Goal: Complete application form

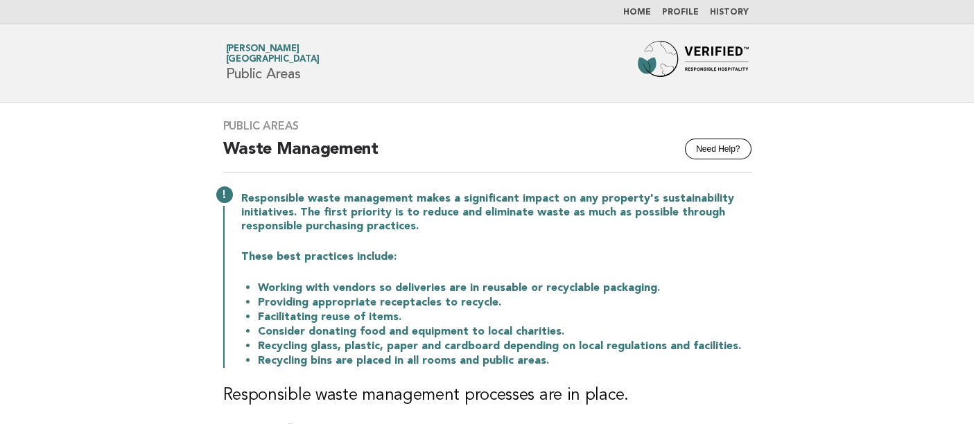
scroll to position [385, 0]
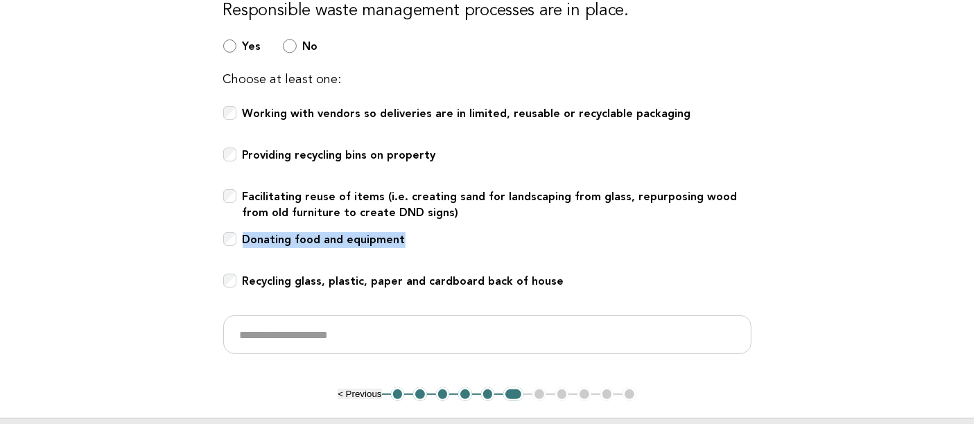
drag, startPoint x: 427, startPoint y: 237, endPoint x: 245, endPoint y: 241, distance: 181.6
click at [245, 241] on div "Donating food and equipment" at bounding box center [487, 247] width 528 height 30
copy b "Donating food and equipment"
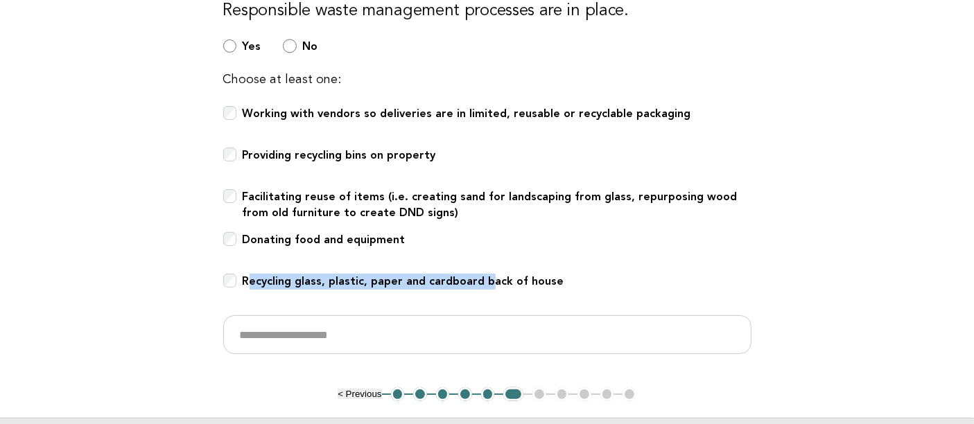
drag, startPoint x: 245, startPoint y: 278, endPoint x: 489, endPoint y: 280, distance: 243.3
click at [489, 280] on b "Recycling glass, plastic, paper and cardboard back of house" at bounding box center [404, 280] width 322 height 13
drag, startPoint x: 247, startPoint y: 276, endPoint x: 455, endPoint y: 277, distance: 207.9
click at [455, 277] on b "Recycling glass, plastic, paper and cardboard back of house" at bounding box center [404, 280] width 322 height 13
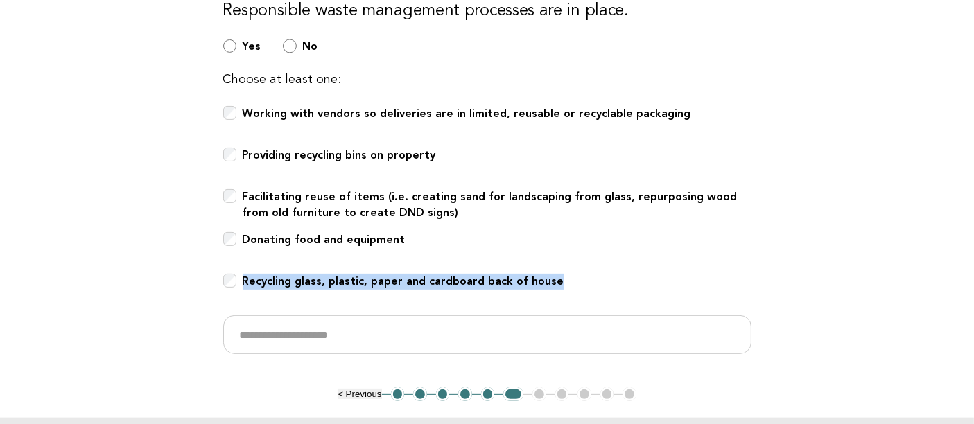
drag, startPoint x: 575, startPoint y: 276, endPoint x: 243, endPoint y: 272, distance: 332.7
click at [243, 274] on div "Recycling glass, plastic, paper and cardboard back of house" at bounding box center [487, 289] width 528 height 30
copy b "Recycling glass, plastic, paper and cardboard back of house"
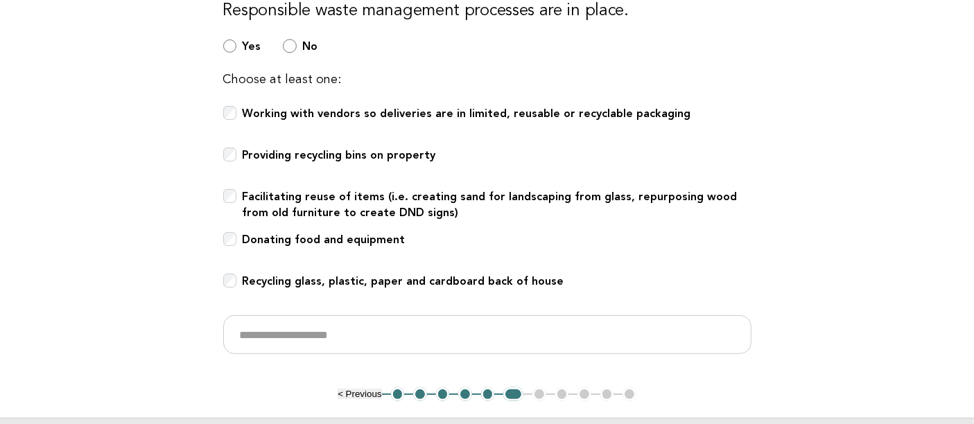
click at [62, 315] on main "Public Areas Need Help? Waste Management Responsible waste management makes a s…" at bounding box center [487, 104] width 974 height 773
click at [237, 275] on div "Recycling glass, plastic, paper and cardboard back of house" at bounding box center [487, 289] width 528 height 30
click at [53, 297] on main "Public Areas Need Help? Waste Management Responsible waste management makes a s…" at bounding box center [487, 104] width 974 height 773
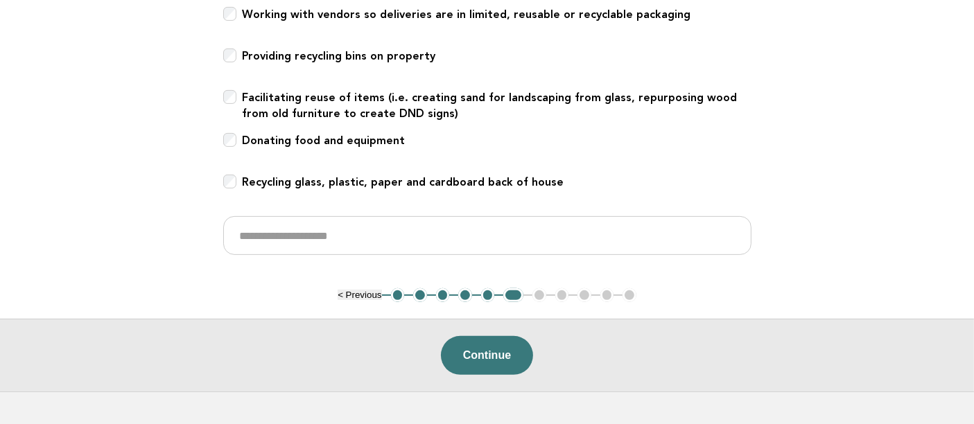
scroll to position [570, 0]
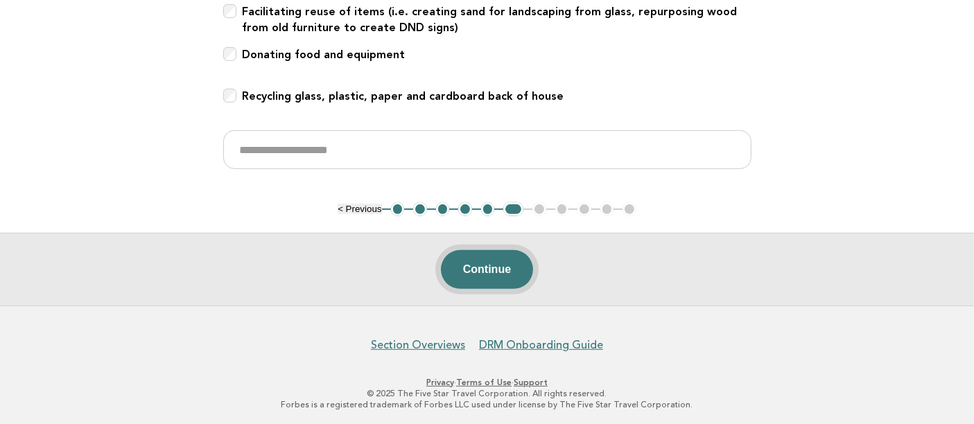
click at [514, 259] on button "Continue" at bounding box center [487, 269] width 92 height 39
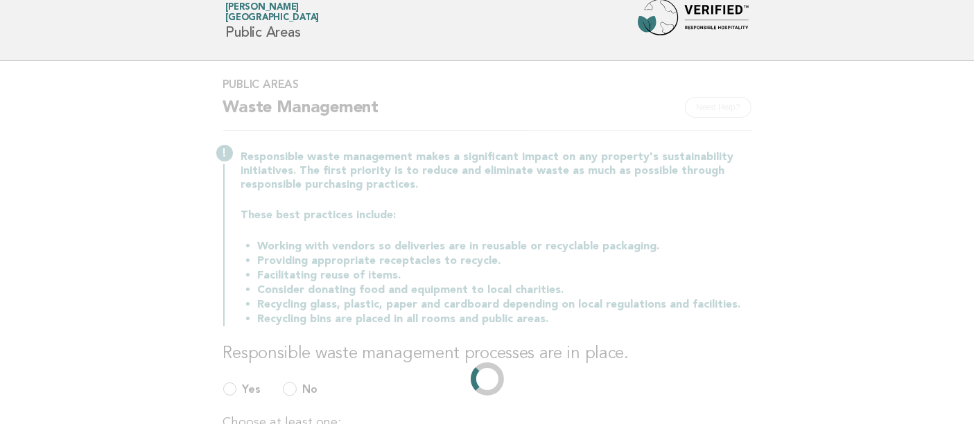
scroll to position [0, 0]
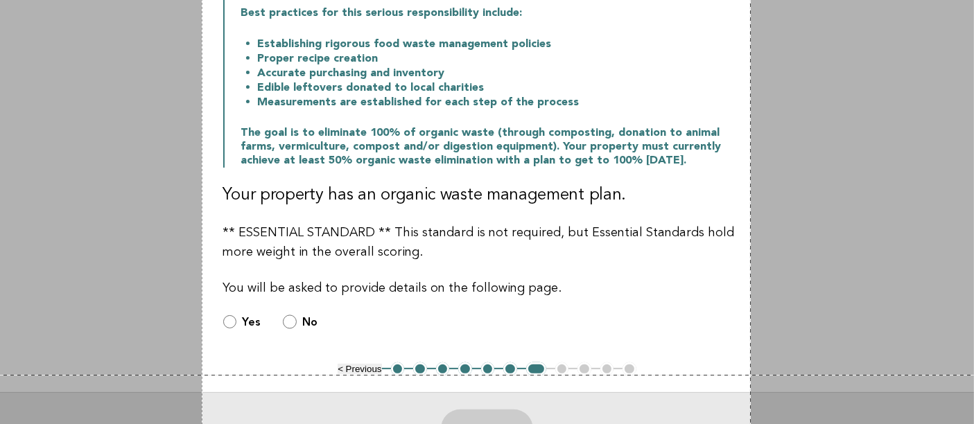
scroll to position [480, 0]
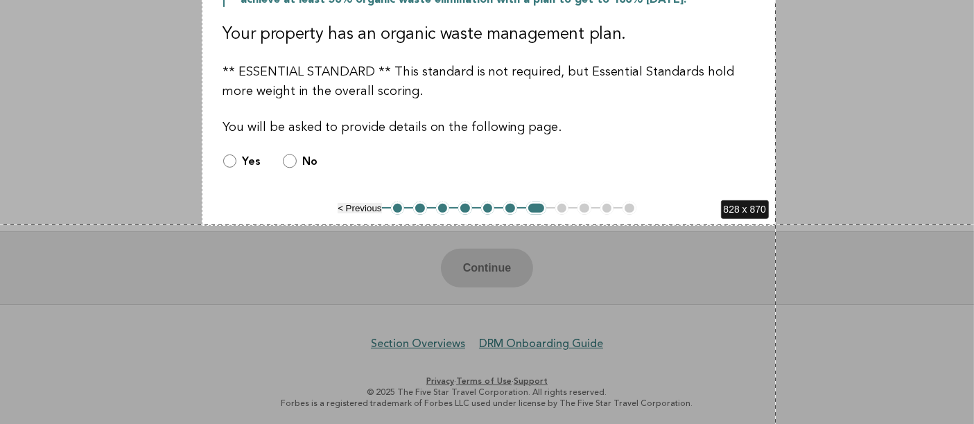
drag, startPoint x: 202, startPoint y: 103, endPoint x: 776, endPoint y: 225, distance: 586.7
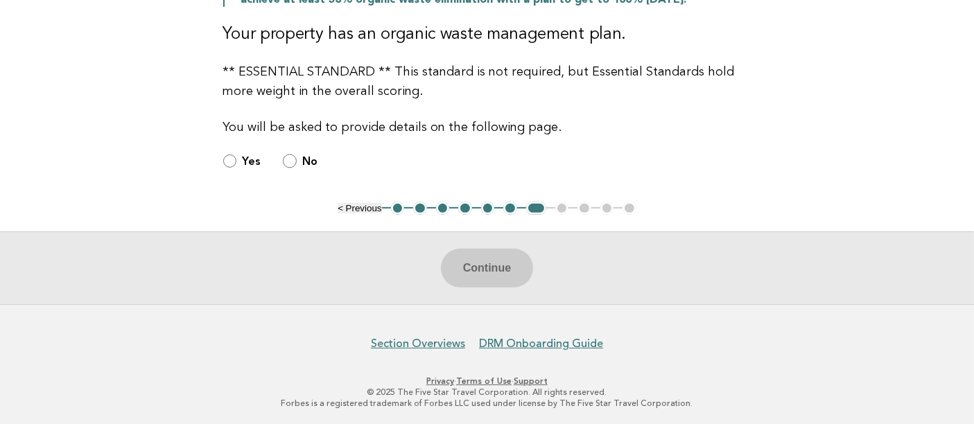
scroll to position [0, 0]
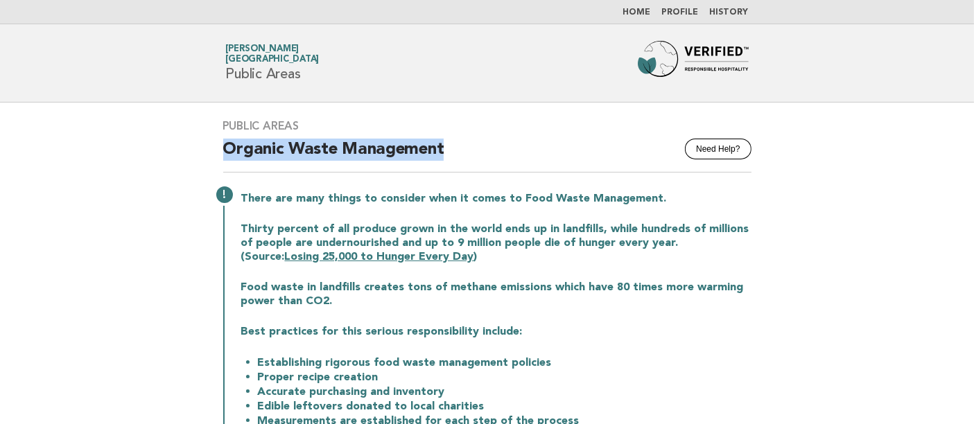
drag, startPoint x: 206, startPoint y: 146, endPoint x: 498, endPoint y: 157, distance: 292.0
click at [498, 157] on div "Public Areas Need Help? Organic Waste Management There are many things to consi…" at bounding box center [487, 392] width 561 height 579
copy h2 "Organic Waste Management"
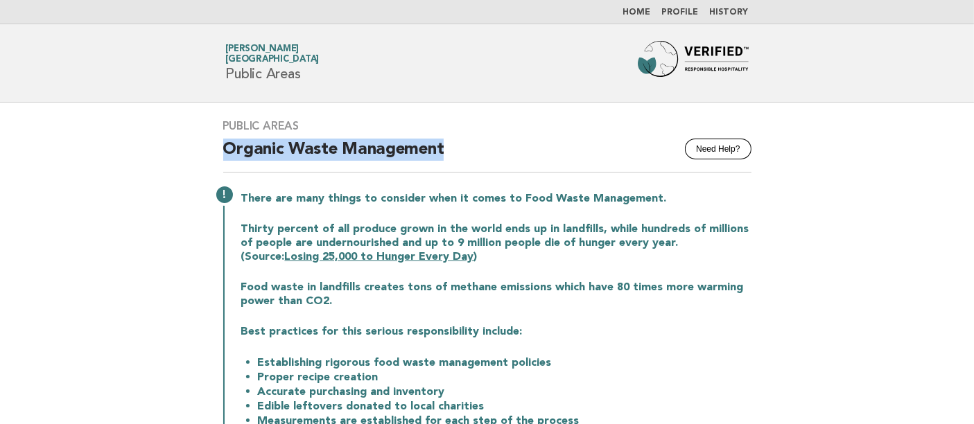
drag, startPoint x: 216, startPoint y: 139, endPoint x: 469, endPoint y: 138, distance: 252.3
click at [469, 138] on div "Public Areas Need Help? Organic Waste Management There are many things to consi…" at bounding box center [487, 392] width 561 height 579
copy h2 "Organic Waste Management"
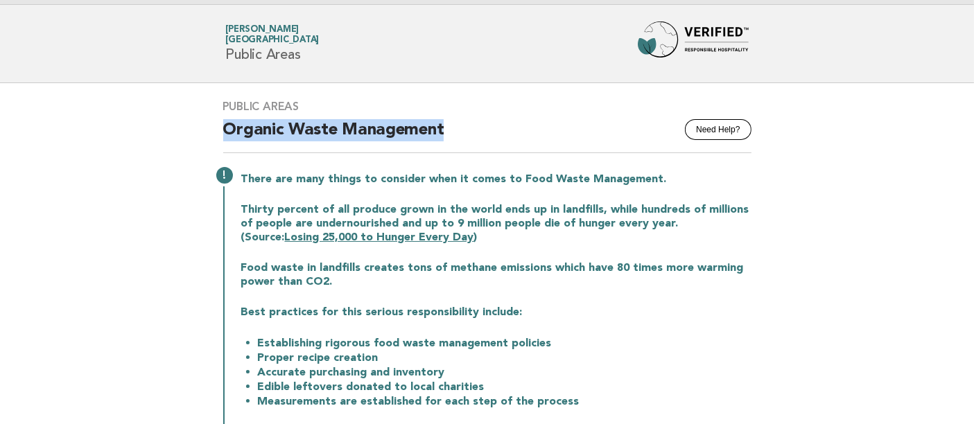
scroll to position [17, 0]
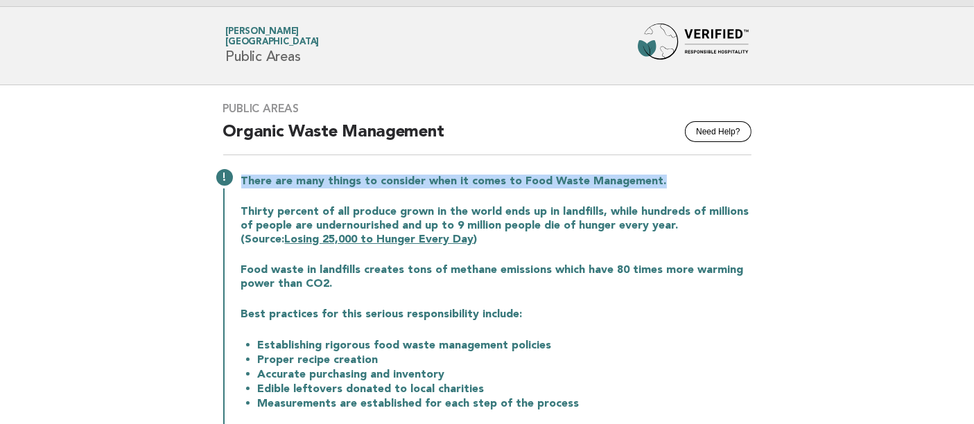
drag, startPoint x: 243, startPoint y: 180, endPoint x: 678, endPoint y: 175, distance: 434.6
click at [678, 175] on p "There are many things to consider when it comes to Food Waste Management." at bounding box center [496, 182] width 510 height 14
copy p "There are many things to consider when it comes to Food Waste Management."
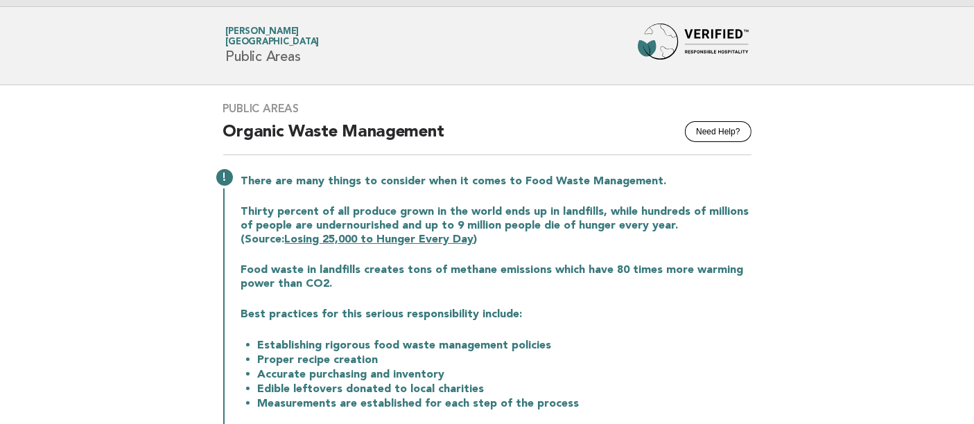
click at [42, 320] on main "Public Areas Need Help? Organic Waste Management There are many things to consi…" at bounding box center [487, 425] width 974 height 681
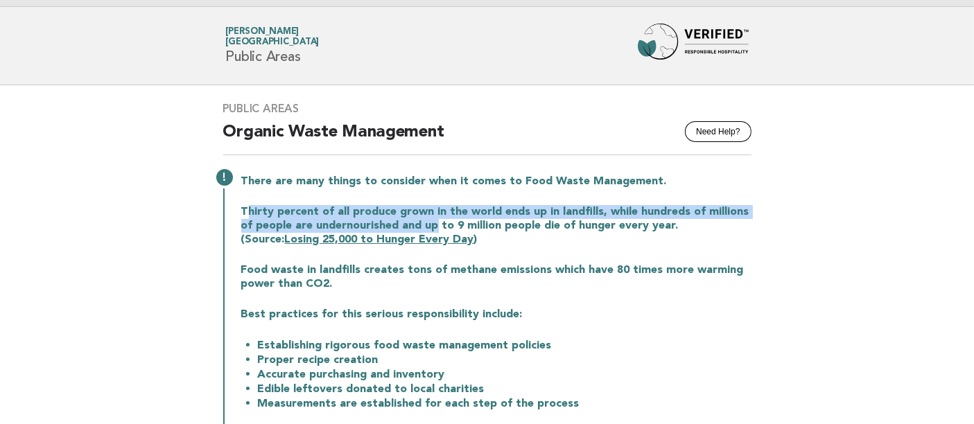
drag, startPoint x: 244, startPoint y: 208, endPoint x: 436, endPoint y: 221, distance: 192.4
click at [436, 221] on p "Thirty percent of all produce grown in the world ends up in landfills, while hu…" at bounding box center [496, 226] width 510 height 42
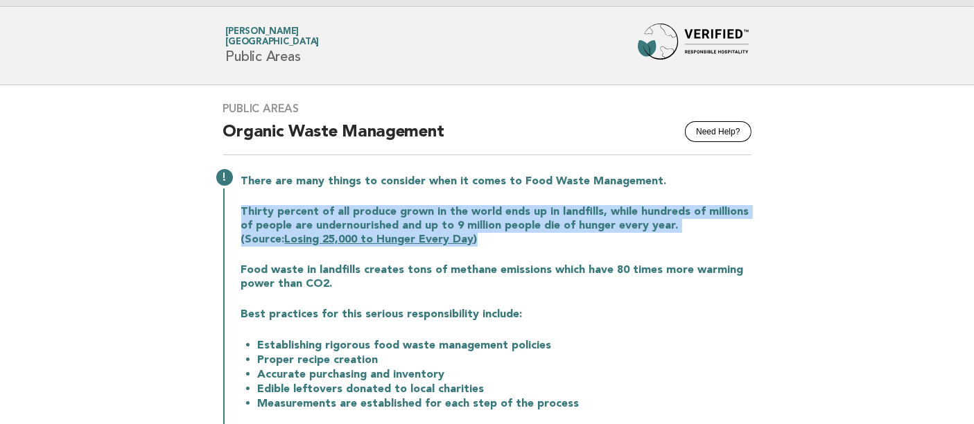
drag, startPoint x: 471, startPoint y: 238, endPoint x: 236, endPoint y: 211, distance: 236.5
click at [236, 211] on div "There are many things to consider when it comes to Food Waste Management. Thirt…" at bounding box center [487, 320] width 528 height 297
copy p "Thirty percent of all produce grown in the world ends up in landfills, while hu…"
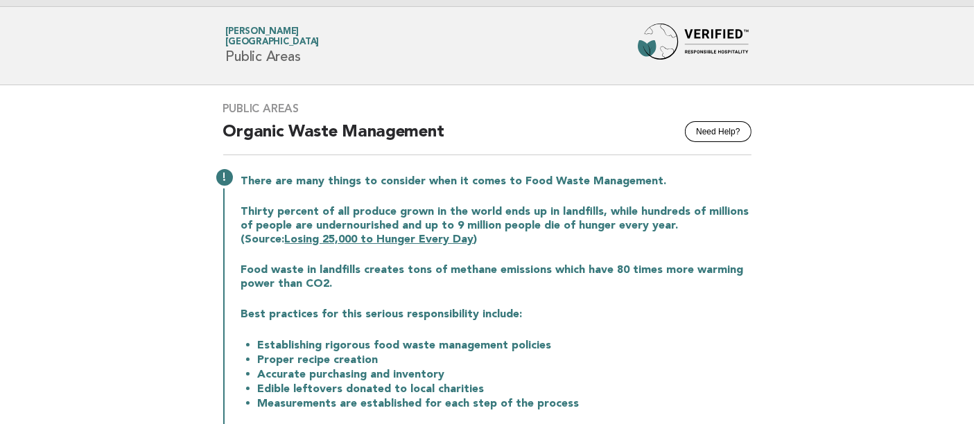
drag, startPoint x: 13, startPoint y: 272, endPoint x: 55, endPoint y: 204, distance: 79.6
click at [13, 272] on main "Public Areas Need Help? Organic Waste Management There are many things to consi…" at bounding box center [487, 425] width 974 height 681
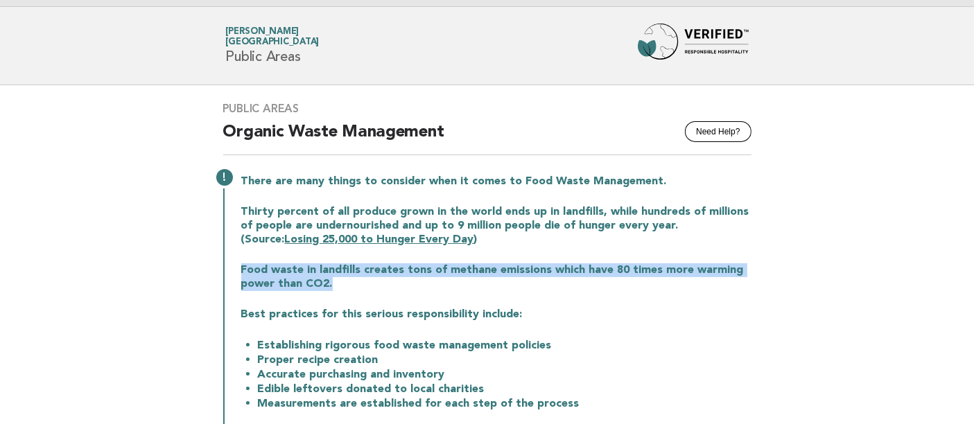
drag, startPoint x: 241, startPoint y: 269, endPoint x: 348, endPoint y: 278, distance: 107.1
click at [348, 278] on p "Food waste in landfills creates tons of methane emissions which have 80 times m…" at bounding box center [496, 277] width 510 height 28
copy p "Food waste in landfills creates tons of methane emissions which have 80 times m…"
click at [348, 278] on p "Food waste in landfills creates tons of methane emissions which have 80 times m…" at bounding box center [496, 277] width 510 height 28
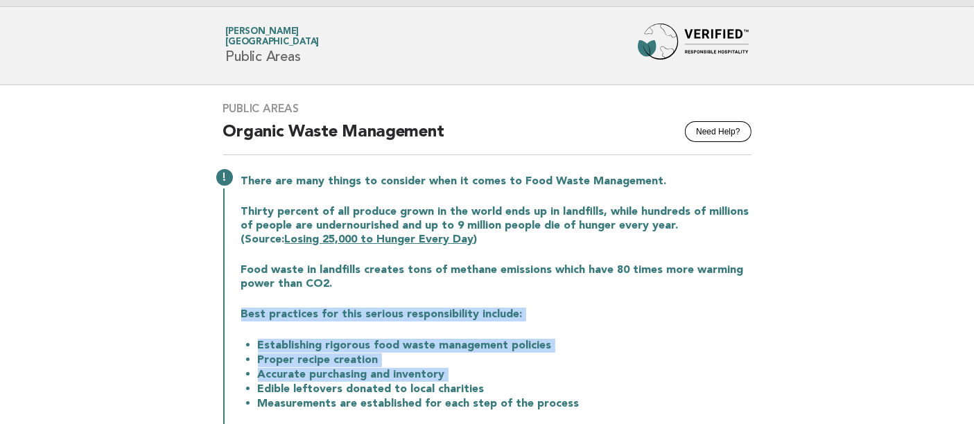
drag, startPoint x: 348, startPoint y: 278, endPoint x: 525, endPoint y: 414, distance: 222.9
click at [516, 385] on div "There are many things to consider when it comes to Food Waste Management. Thirt…" at bounding box center [487, 320] width 528 height 297
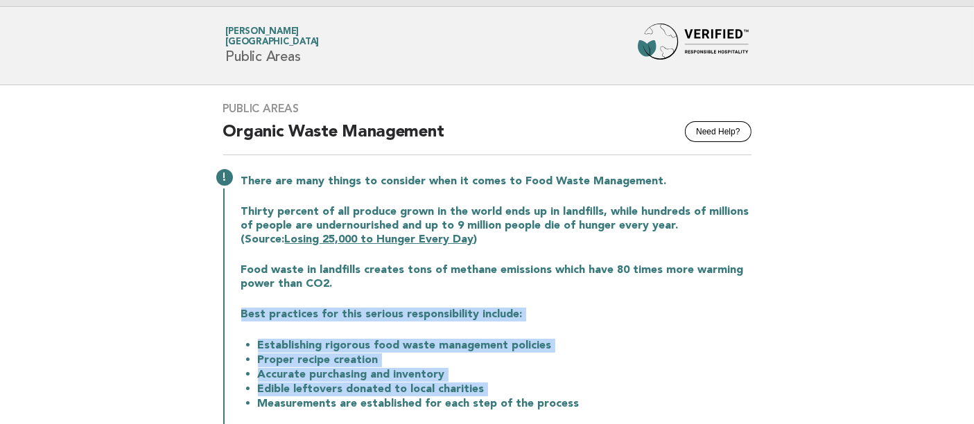
click at [399, 294] on div "There are many things to consider when it comes to Food Waste Management. Thirt…" at bounding box center [487, 320] width 528 height 297
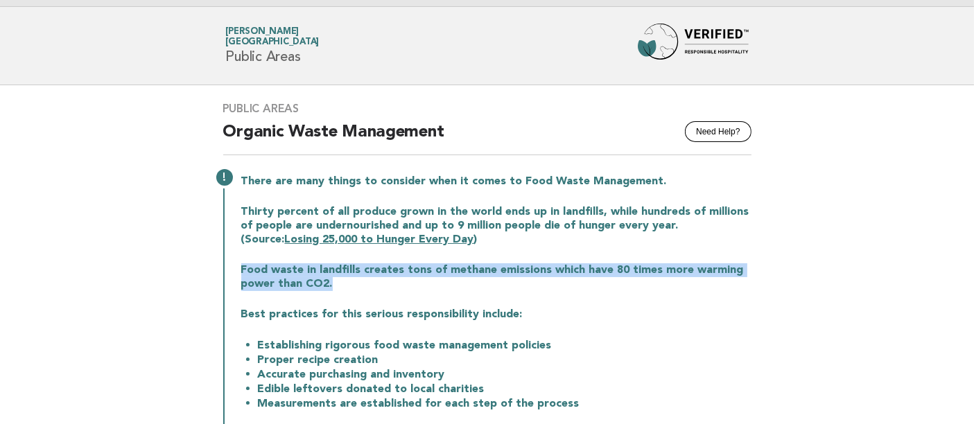
drag, startPoint x: 350, startPoint y: 288, endPoint x: 230, endPoint y: 266, distance: 121.8
click at [230, 266] on div "There are many things to consider when it comes to Food Waste Management. Thirt…" at bounding box center [487, 320] width 528 height 297
copy p "Food waste in landfills creates tons of methane emissions which have 80 times m…"
click at [1, 262] on main "Public Areas Need Help? Organic Waste Management There are many things to consi…" at bounding box center [487, 425] width 974 height 681
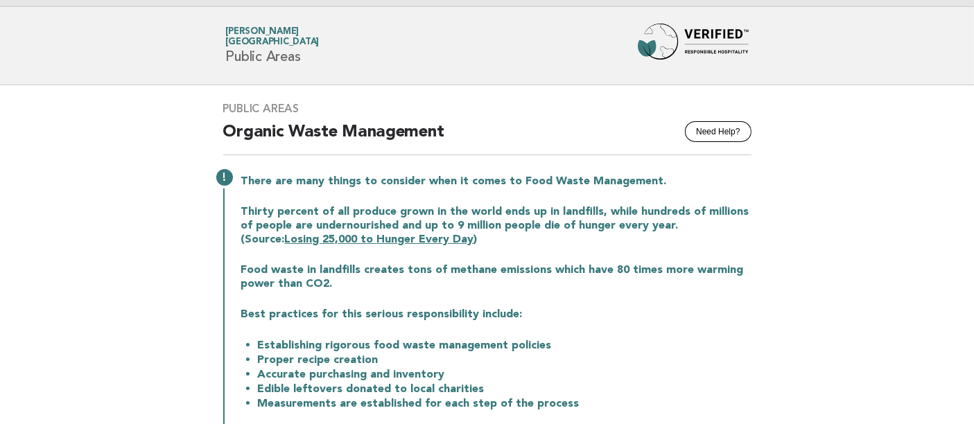
drag, startPoint x: 43, startPoint y: 290, endPoint x: 79, endPoint y: 274, distance: 39.4
click at [43, 290] on main "Public Areas Need Help? Organic Waste Management There are many things to consi…" at bounding box center [487, 425] width 974 height 681
drag, startPoint x: 243, startPoint y: 317, endPoint x: 641, endPoint y: 315, distance: 397.9
click at [641, 315] on p "Best practices for this serious responsibility include:" at bounding box center [496, 315] width 510 height 14
copy p "Best practices for this serious responsibility include:"
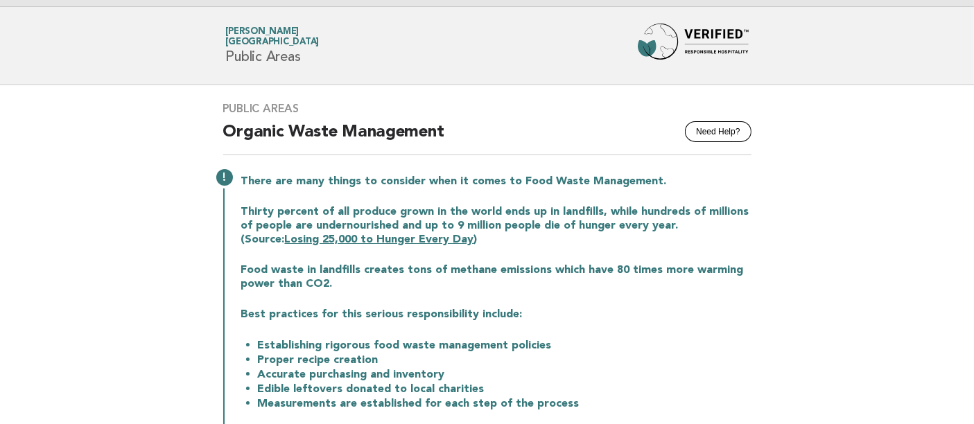
click at [91, 213] on main "Public Areas Need Help? Organic Waste Management There are many things to consi…" at bounding box center [487, 425] width 974 height 681
click at [270, 322] on div "There are many things to consider when it comes to Food Waste Management. Thirt…" at bounding box center [487, 320] width 528 height 297
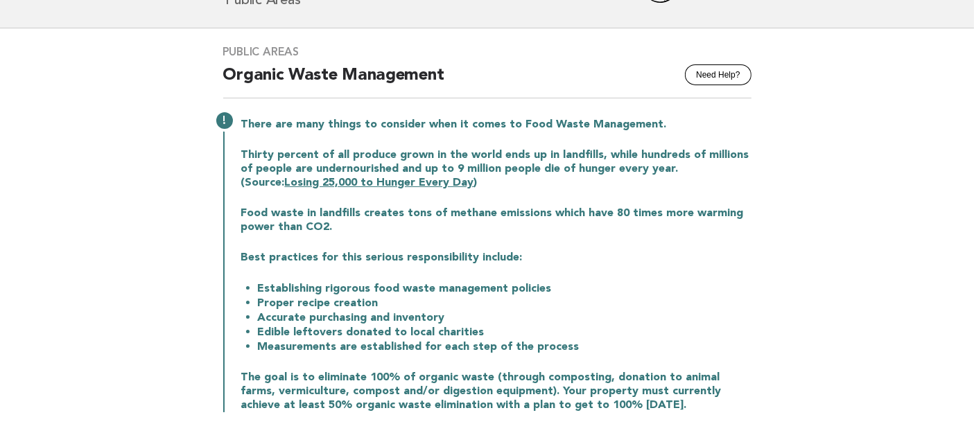
scroll to position [95, 0]
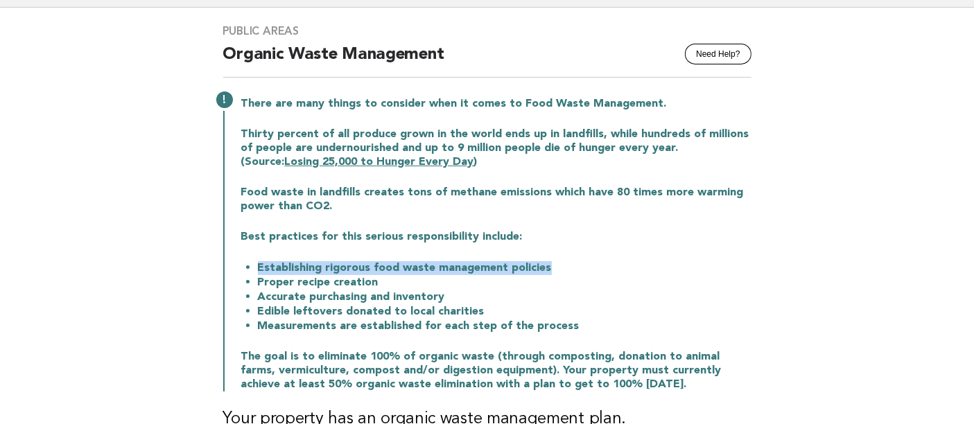
drag, startPoint x: 258, startPoint y: 266, endPoint x: 719, endPoint y: 263, distance: 461.6
click at [719, 263] on li "Establishing rigorous food waste management policies" at bounding box center [505, 268] width 494 height 15
copy li "Establishing rigorous food waste management policies"
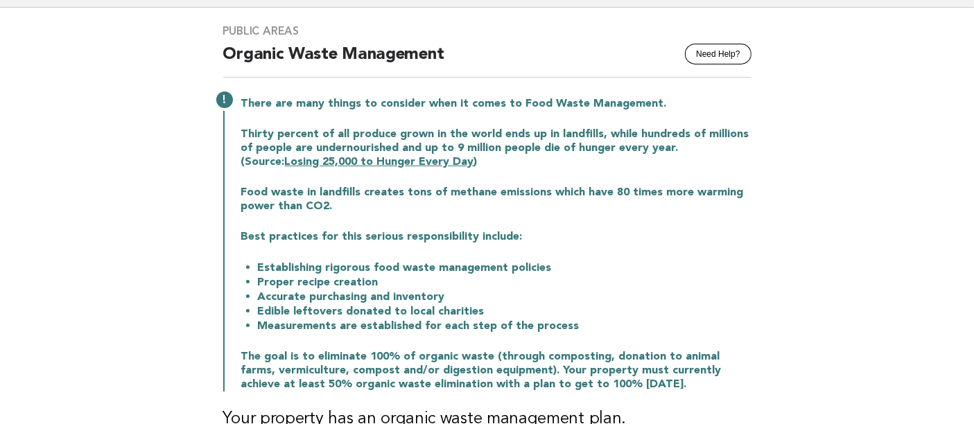
click at [9, 215] on main "Public Areas Need Help? Organic Waste Management There are many things to consi…" at bounding box center [487, 348] width 974 height 681
drag, startPoint x: 257, startPoint y: 279, endPoint x: 401, endPoint y: 282, distance: 143.5
click at [401, 282] on li "Proper recipe creation" at bounding box center [505, 282] width 494 height 15
drag, startPoint x: 40, startPoint y: 227, endPoint x: 87, endPoint y: 227, distance: 47.8
click at [40, 227] on main "Public Areas Need Help? Organic Waste Management There are many things to consi…" at bounding box center [487, 348] width 974 height 681
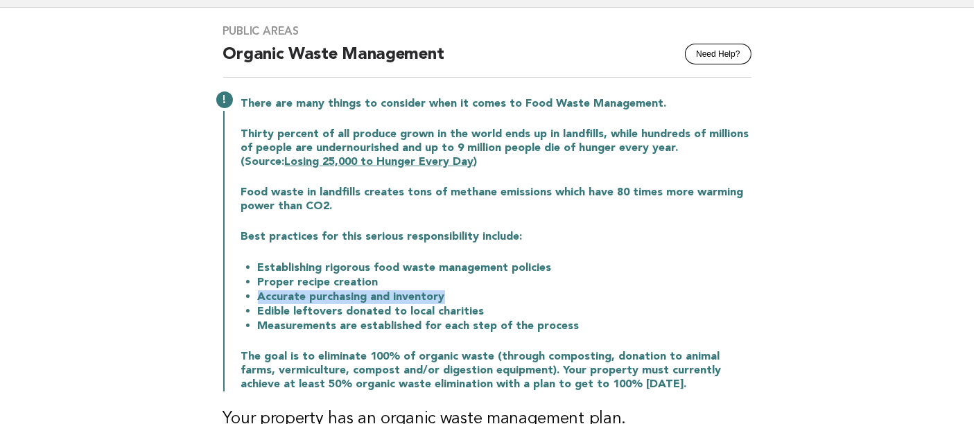
drag, startPoint x: 258, startPoint y: 299, endPoint x: 548, endPoint y: 297, distance: 290.4
click at [548, 297] on li "Accurate purchasing and inventory" at bounding box center [505, 297] width 494 height 15
click at [12, 286] on main "Public Areas Need Help? Organic Waste Management There are many things to consi…" at bounding box center [487, 348] width 974 height 681
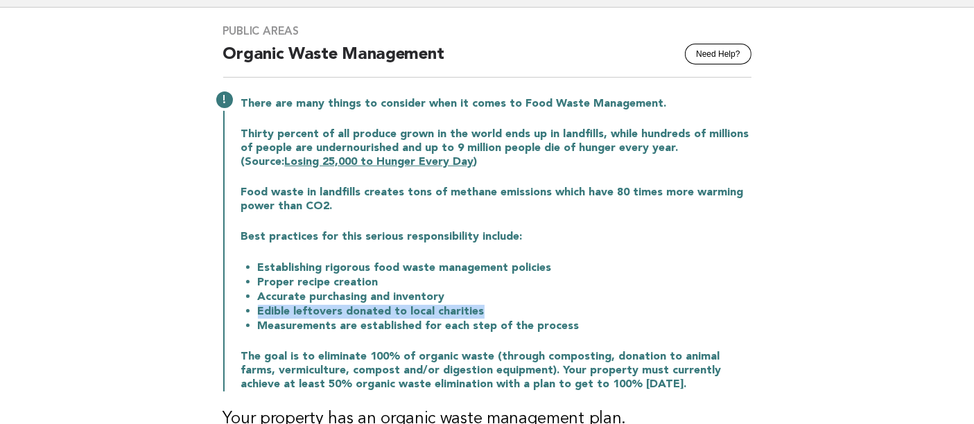
drag, startPoint x: 259, startPoint y: 310, endPoint x: 613, endPoint y: 310, distance: 354.9
click at [613, 310] on li "Edible leftovers donated to local charities" at bounding box center [505, 311] width 494 height 15
click at [91, 270] on main "Public Areas Need Help? Organic Waste Management There are many things to consi…" at bounding box center [487, 348] width 974 height 681
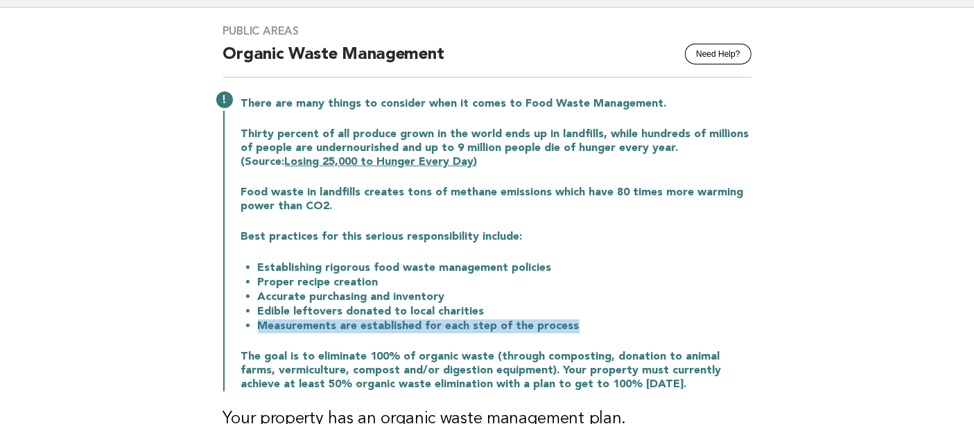
drag, startPoint x: 260, startPoint y: 322, endPoint x: 639, endPoint y: 320, distance: 379.2
click at [639, 320] on li "Measurements are established for each step of the process" at bounding box center [505, 326] width 494 height 15
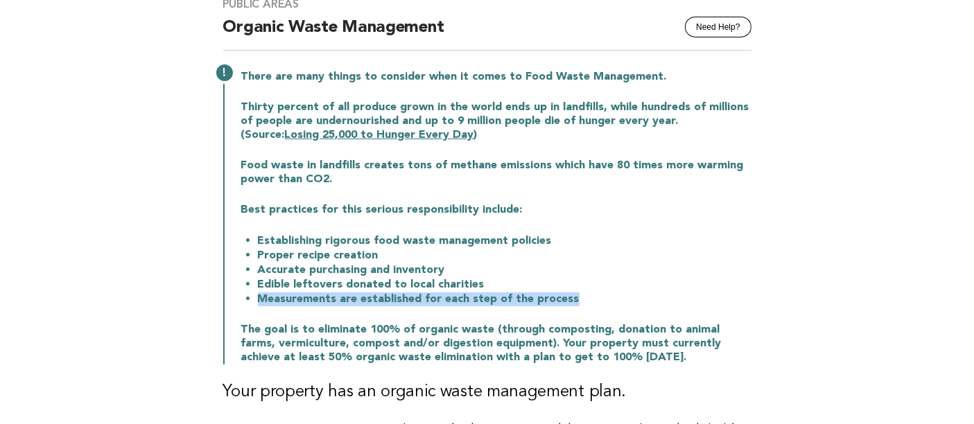
scroll to position [249, 0]
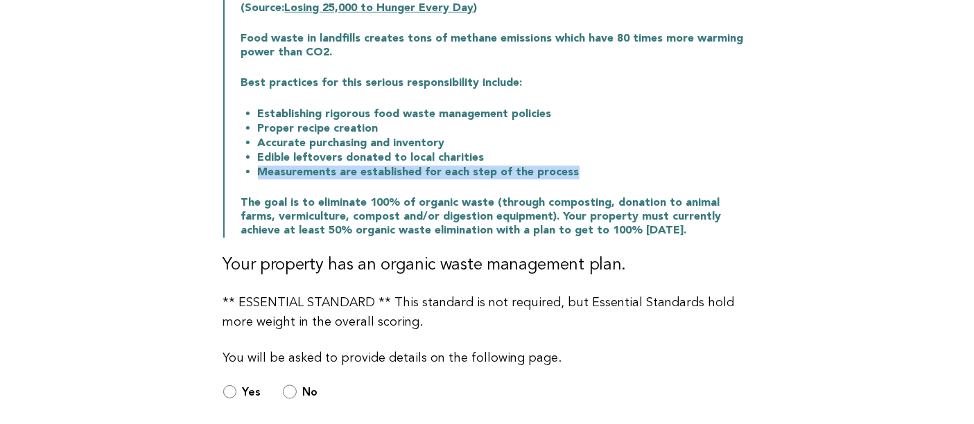
drag, startPoint x: 241, startPoint y: 202, endPoint x: 687, endPoint y: 227, distance: 446.3
click at [687, 227] on p "The goal is to eliminate 100% of organic waste (through composting, donation to…" at bounding box center [496, 217] width 510 height 42
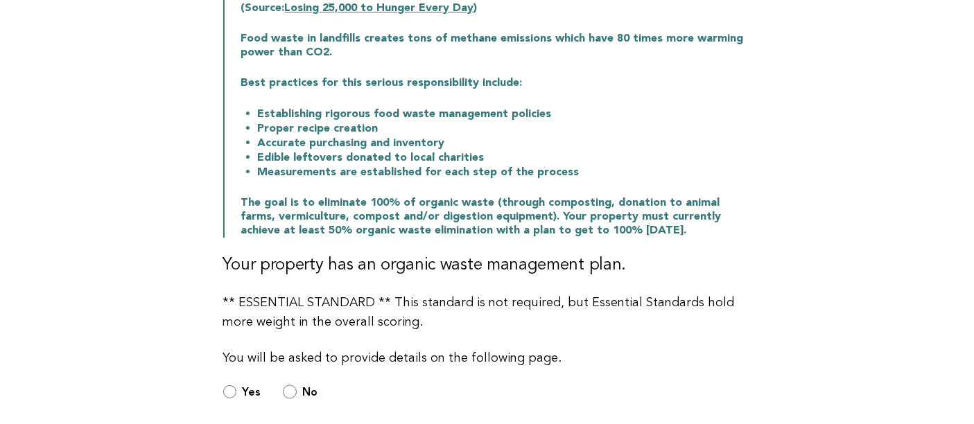
drag, startPoint x: 48, startPoint y: 295, endPoint x: 121, endPoint y: 286, distance: 73.3
click at [48, 295] on main "Public Areas Need Help? Organic Waste Management There are many things to consi…" at bounding box center [487, 194] width 974 height 681
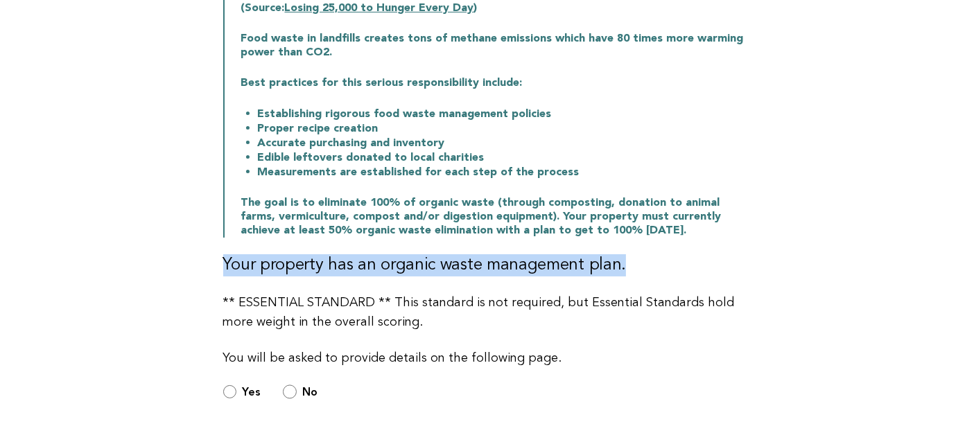
drag, startPoint x: 222, startPoint y: 264, endPoint x: 669, endPoint y: 265, distance: 447.1
click at [669, 265] on div "Public Areas Need Help? Organic Waste Management There are many things to consi…" at bounding box center [487, 143] width 561 height 579
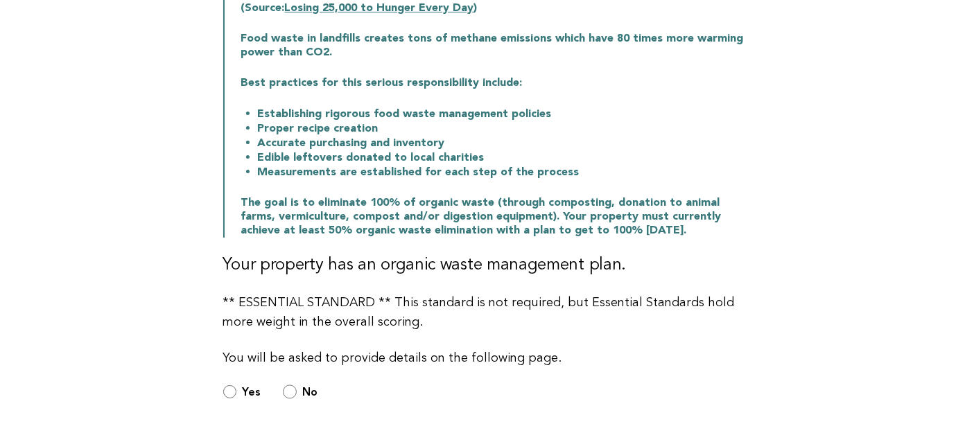
drag, startPoint x: 29, startPoint y: 313, endPoint x: 76, endPoint y: 304, distance: 47.9
click at [29, 313] on main "Public Areas Need Help? Organic Waste Management There are many things to consi…" at bounding box center [487, 194] width 974 height 681
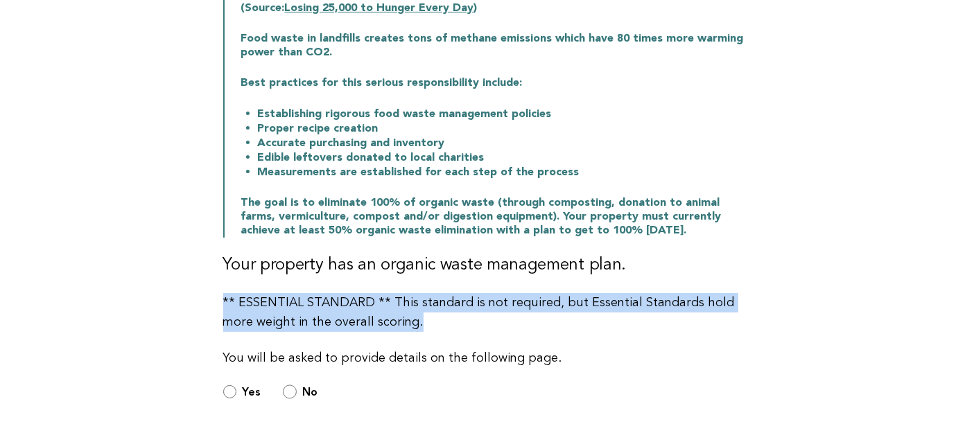
drag, startPoint x: 221, startPoint y: 297, endPoint x: 406, endPoint y: 315, distance: 186.0
click at [406, 315] on div "Public Areas Need Help? Organic Waste Management There are many things to consi…" at bounding box center [487, 143] width 561 height 579
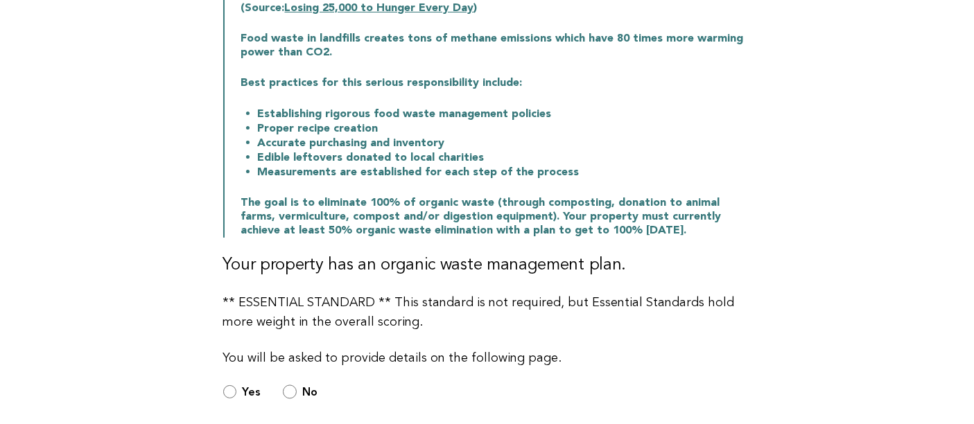
click at [73, 277] on main "Public Areas Need Help? Organic Waste Management There are many things to consi…" at bounding box center [487, 194] width 974 height 681
click at [218, 355] on div "Public Areas Need Help? Organic Waste Management There are many things to consi…" at bounding box center [487, 143] width 561 height 579
drag, startPoint x: 21, startPoint y: 222, endPoint x: 35, endPoint y: 218, distance: 15.1
click at [21, 221] on main "Public Areas Need Help? Organic Waste Management There are many things to consi…" at bounding box center [487, 194] width 974 height 681
click at [444, 328] on p "** ESSENTIAL STANDARD ** This standard is not required, but Essential Standards…" at bounding box center [487, 312] width 528 height 39
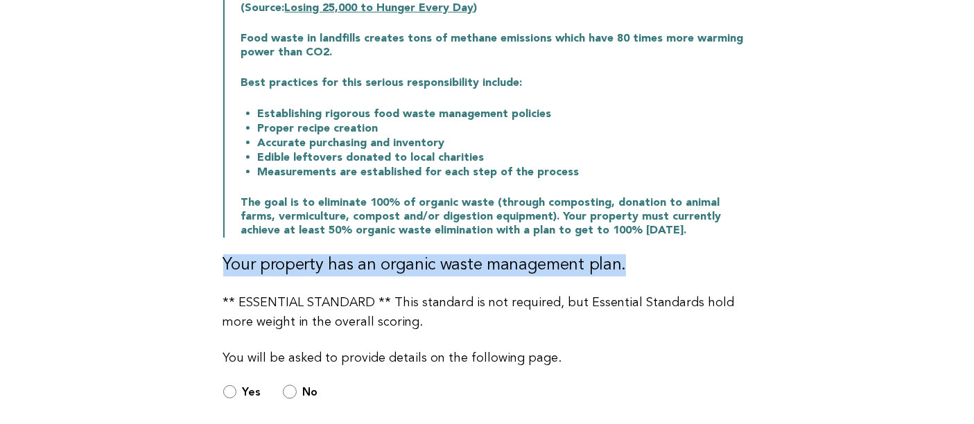
drag, startPoint x: 223, startPoint y: 262, endPoint x: 631, endPoint y: 261, distance: 408.3
click at [631, 261] on h3 "Your property has an organic waste management plan." at bounding box center [487, 265] width 528 height 22
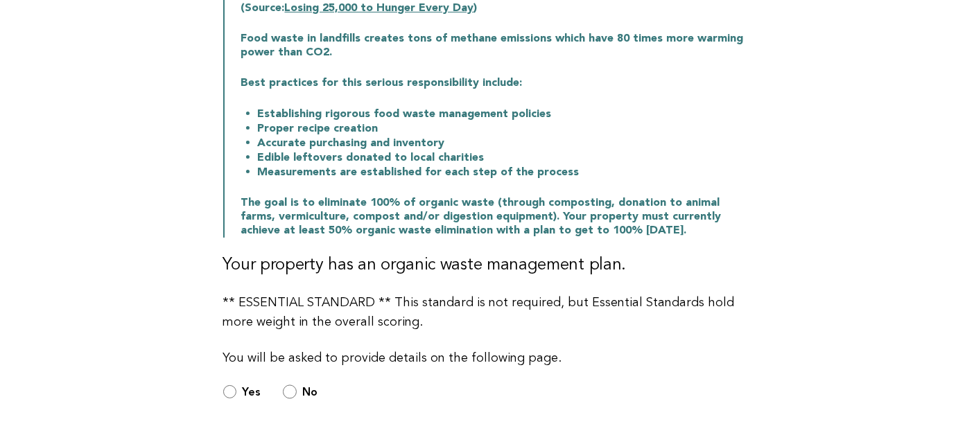
click at [0, 84] on main "Public Areas Need Help? Organic Waste Management There are many things to consi…" at bounding box center [487, 194] width 974 height 681
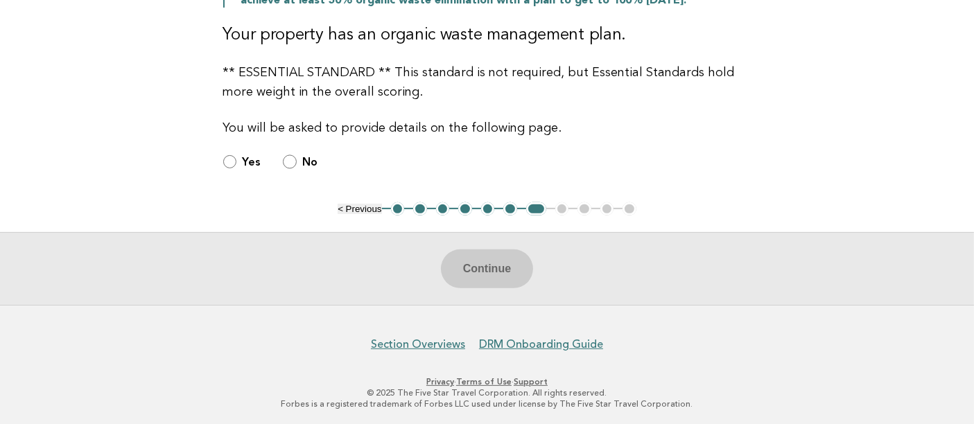
scroll to position [480, 0]
click at [561, 207] on ul "< Previous 1 2 3 4 5 6 7 8 9 10 11" at bounding box center [487, 209] width 299 height 14
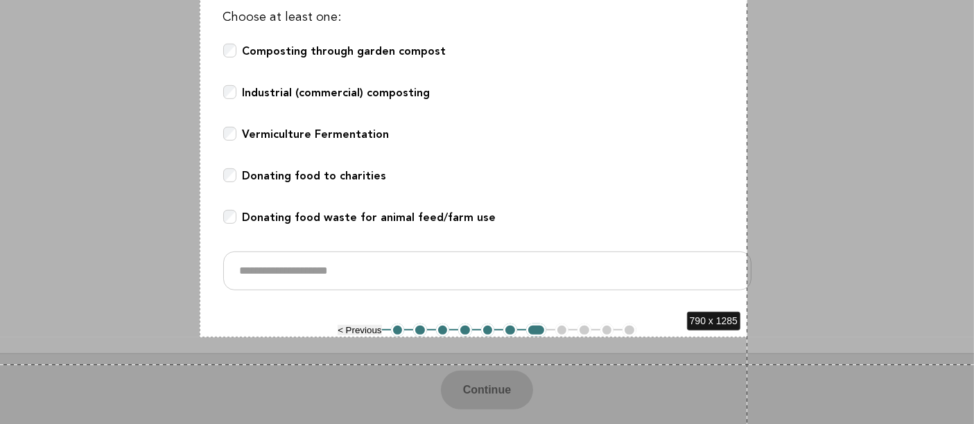
scroll to position [681, 0]
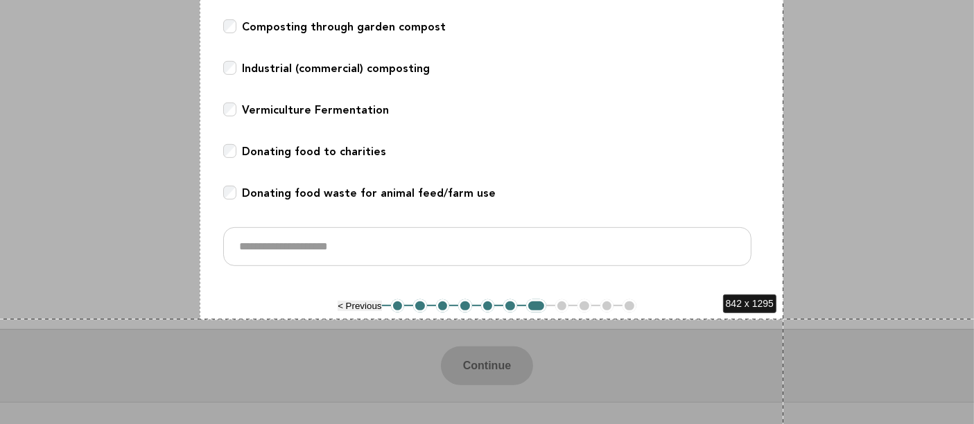
drag, startPoint x: 200, startPoint y: 104, endPoint x: 783, endPoint y: 319, distance: 621.9
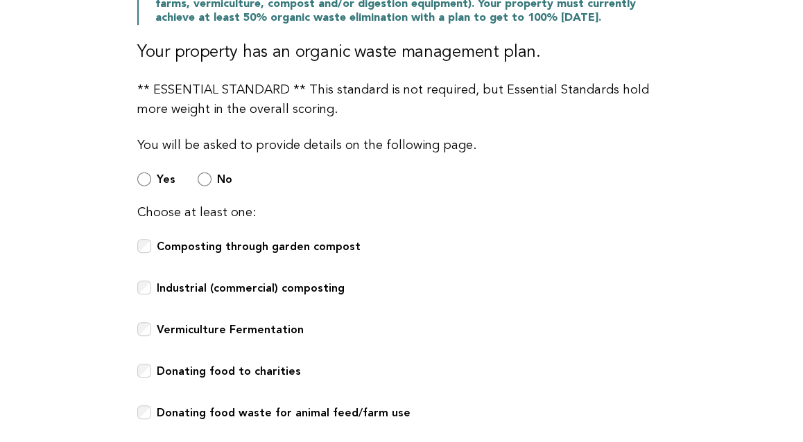
scroll to position [615, 0]
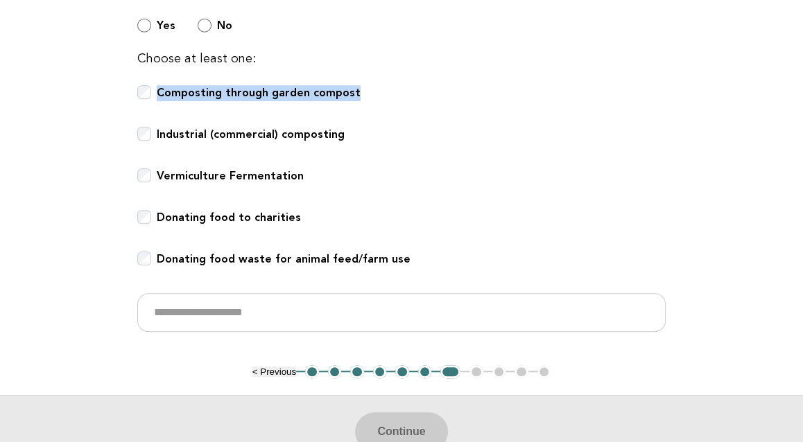
drag, startPoint x: 362, startPoint y: 94, endPoint x: 158, endPoint y: 91, distance: 203.8
click at [158, 91] on div "Composting through garden compost" at bounding box center [401, 100] width 528 height 30
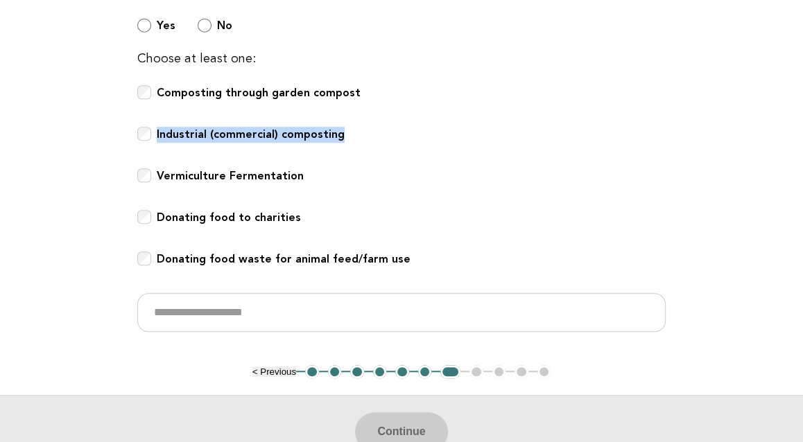
drag, startPoint x: 344, startPoint y: 131, endPoint x: 157, endPoint y: 137, distance: 187.9
click at [157, 137] on div "Industrial (commercial) composting" at bounding box center [401, 142] width 528 height 30
drag, startPoint x: 101, startPoint y: 254, endPoint x: 107, endPoint y: 250, distance: 7.1
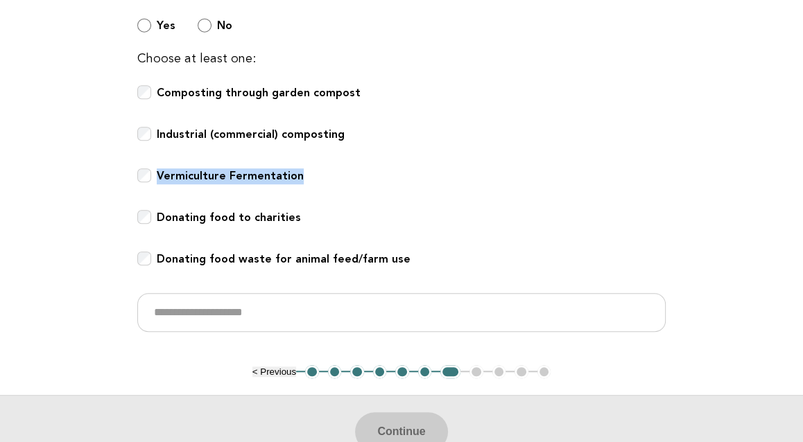
click at [143, 174] on div "Vermiculture Fermentation" at bounding box center [401, 183] width 528 height 30
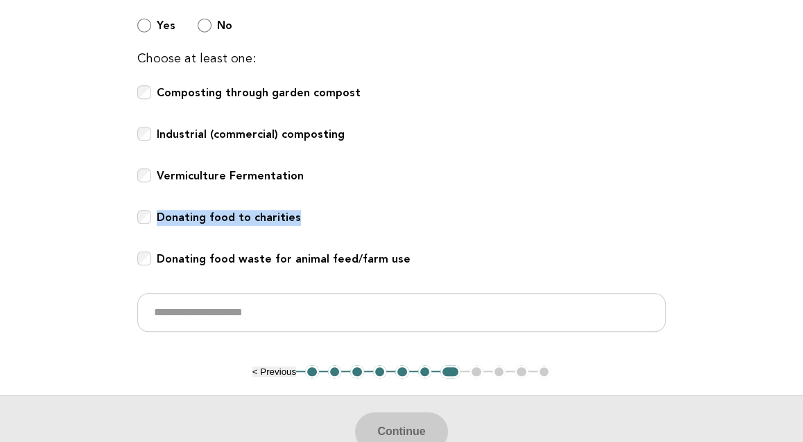
drag, startPoint x: 330, startPoint y: 216, endPoint x: 159, endPoint y: 208, distance: 171.4
click at [159, 210] on div "Donating food to charities" at bounding box center [401, 225] width 528 height 30
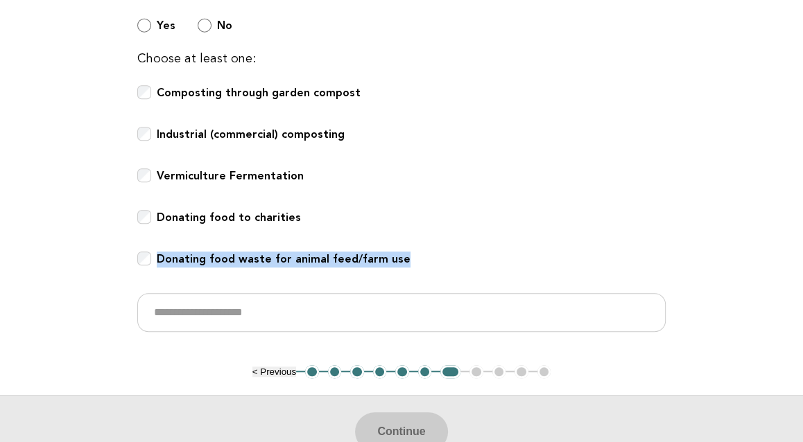
drag, startPoint x: 407, startPoint y: 259, endPoint x: 159, endPoint y: 268, distance: 248.3
click at [159, 268] on div "Donating food waste for animal feed/farm use" at bounding box center [401, 267] width 528 height 30
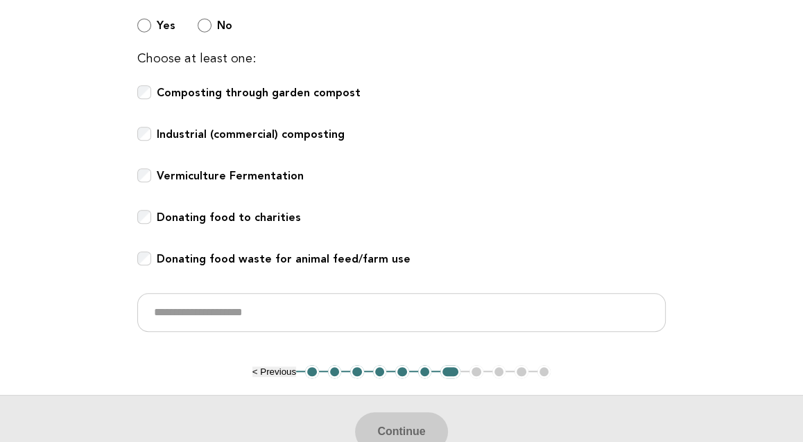
drag, startPoint x: 369, startPoint y: 87, endPoint x: 173, endPoint y: 90, distance: 196.2
click at [173, 90] on div "Composting through garden compost" at bounding box center [401, 100] width 528 height 30
click at [536, 196] on div "Vermiculture Fermentation" at bounding box center [401, 183] width 528 height 30
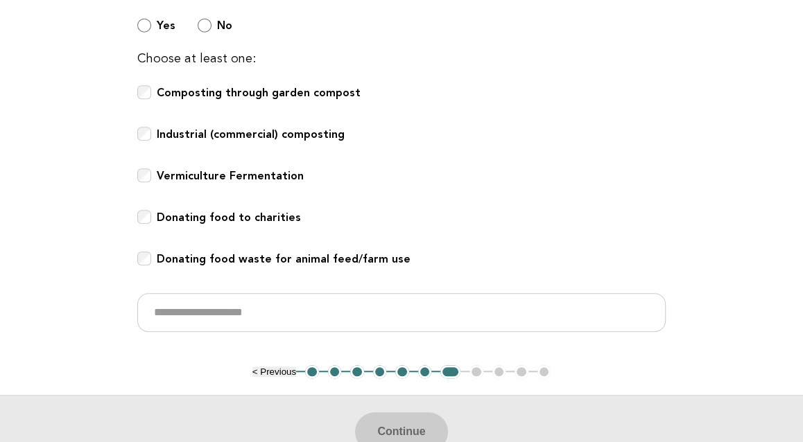
click at [484, 168] on div "Vermiculture Fermentation" at bounding box center [401, 183] width 528 height 30
drag, startPoint x: 363, startPoint y: 90, endPoint x: 156, endPoint y: 84, distance: 206.6
click at [156, 85] on div "Composting through garden compost" at bounding box center [401, 100] width 528 height 30
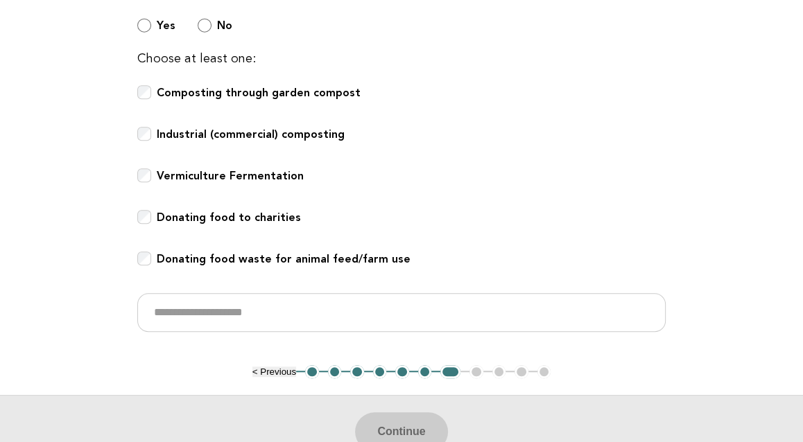
click at [186, 215] on b "Donating food to charities" at bounding box center [229, 217] width 144 height 13
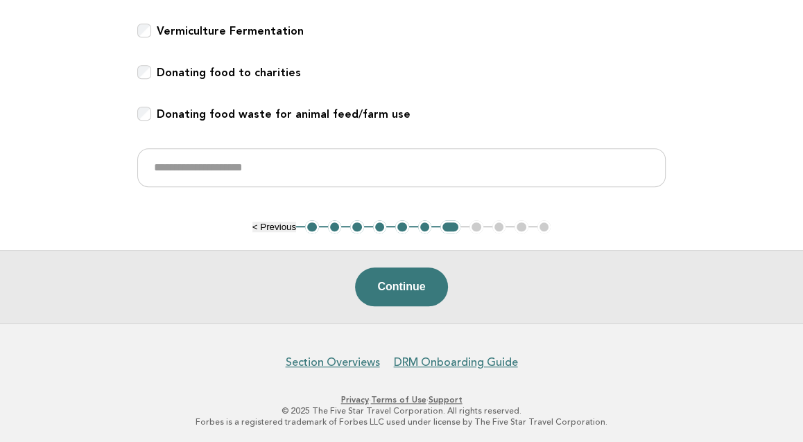
scroll to position [762, 0]
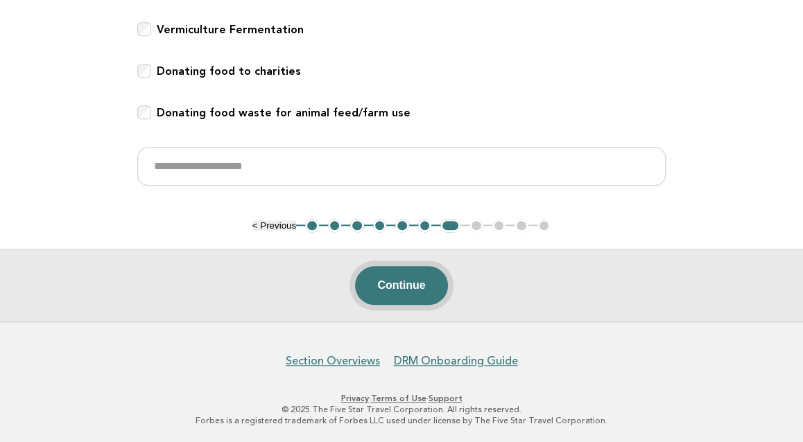
click at [405, 284] on button "Continue" at bounding box center [401, 285] width 92 height 39
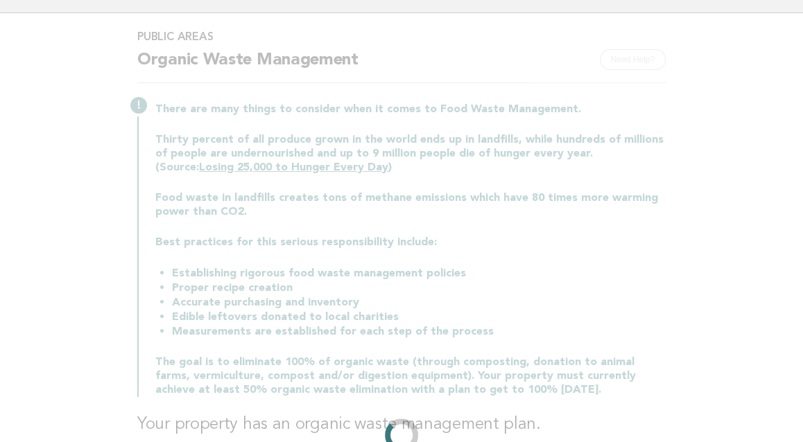
scroll to position [231, 0]
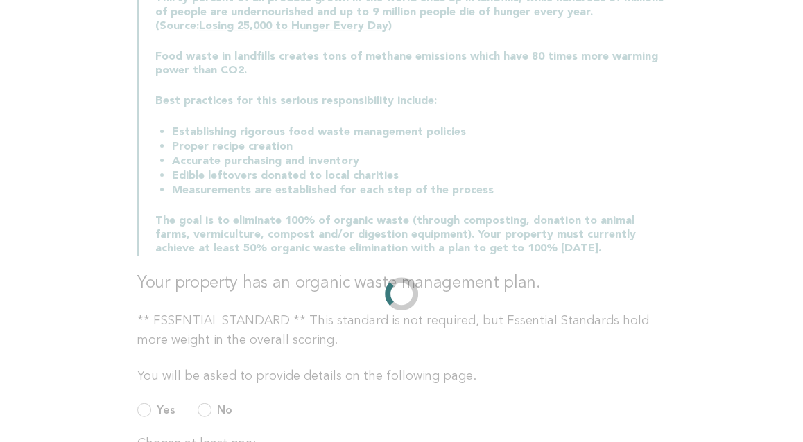
click at [51, 206] on main "Public Areas Need Help? Organic Waste Management There are many things to consi…" at bounding box center [401, 362] width 803 height 981
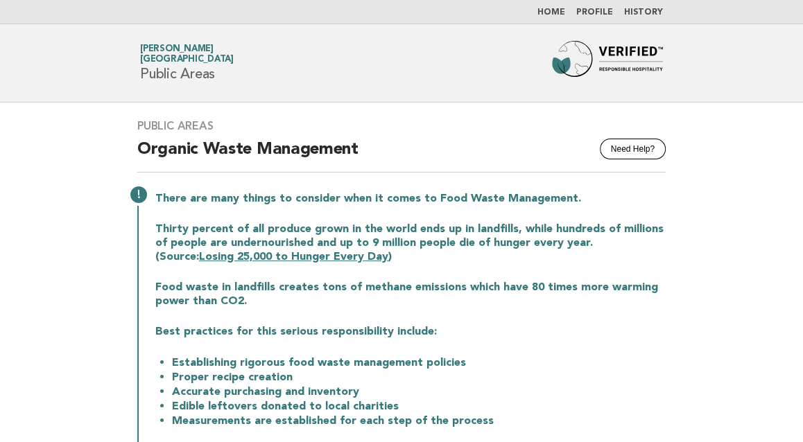
click at [45, 212] on main "Public Areas Need Help? Organic Waste Management There are many things to consi…" at bounding box center [401, 443] width 803 height 681
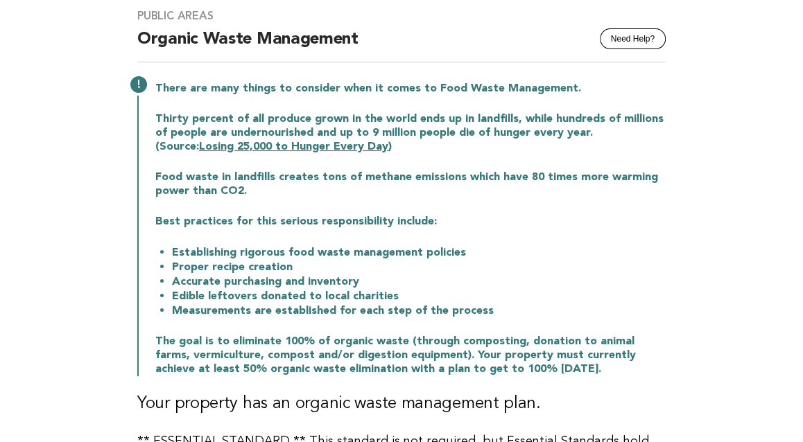
scroll to position [462, 0]
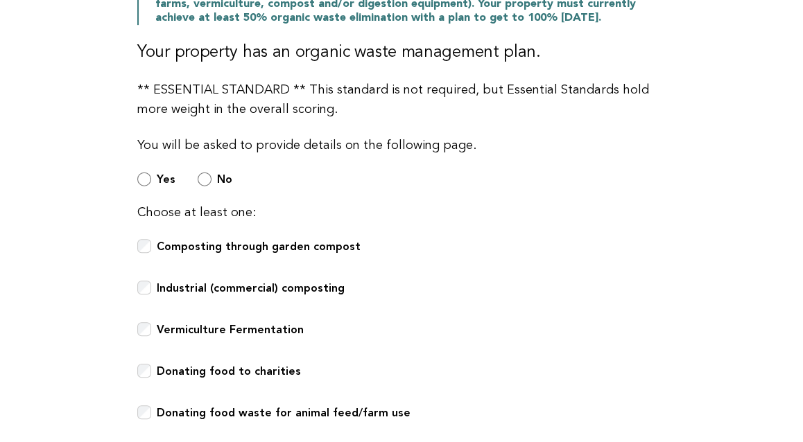
click at [98, 261] on main "Public Areas Need Help? Organic Waste Management There are many things to consi…" at bounding box center [401, 131] width 803 height 981
click at [203, 373] on b "Donating food to charities" at bounding box center [229, 371] width 144 height 13
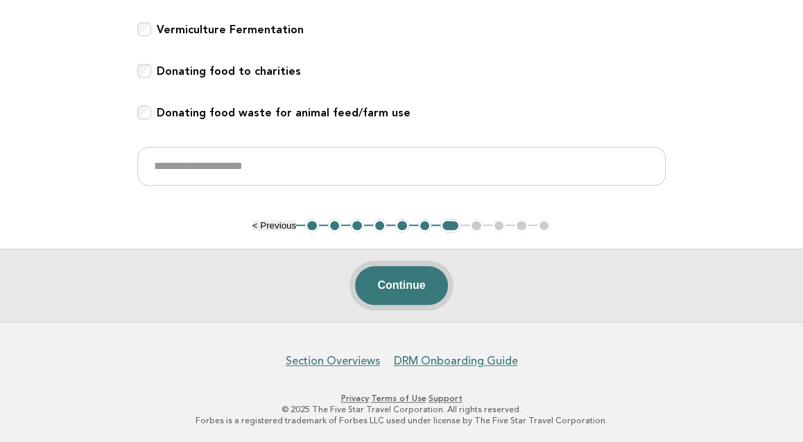
click at [433, 276] on button "Continue" at bounding box center [401, 285] width 92 height 39
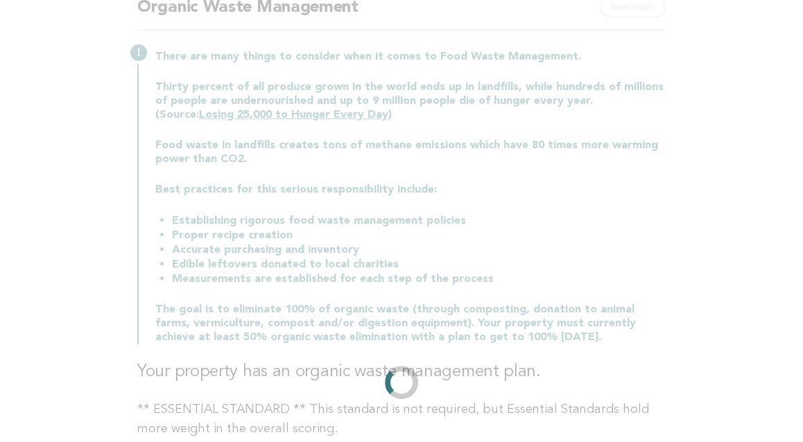
scroll to position [0, 0]
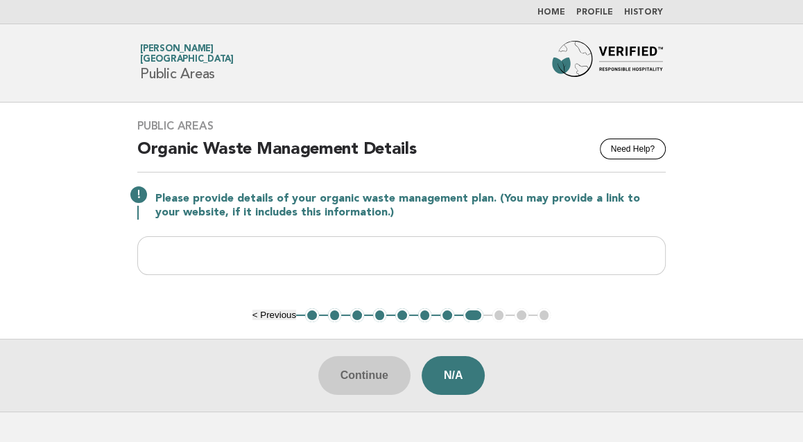
click at [46, 213] on main "Public Areas Need Help? Organic Waste Management Details Please provide details…" at bounding box center [401, 257] width 803 height 309
click at [31, 110] on main "Public Areas Need Help? Organic Waste Management Details Please provide details…" at bounding box center [401, 257] width 803 height 309
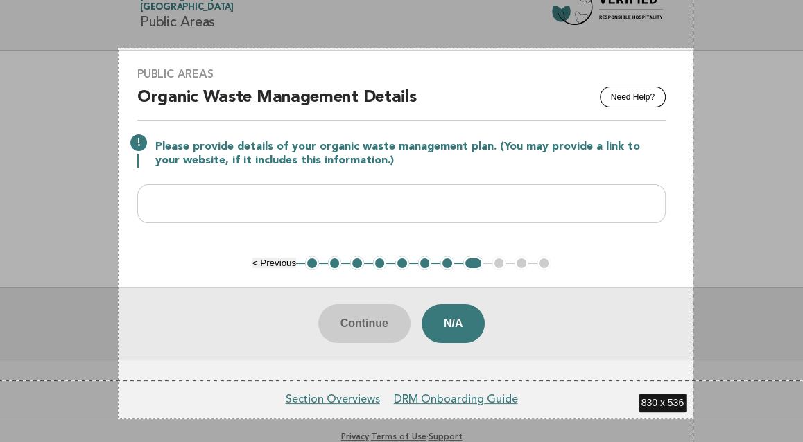
scroll to position [89, 0]
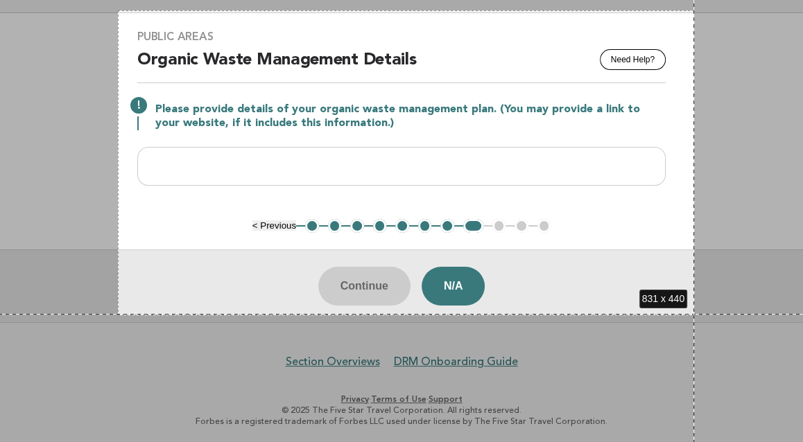
drag, startPoint x: 118, startPoint y: 100, endPoint x: 694, endPoint y: 314, distance: 614.5
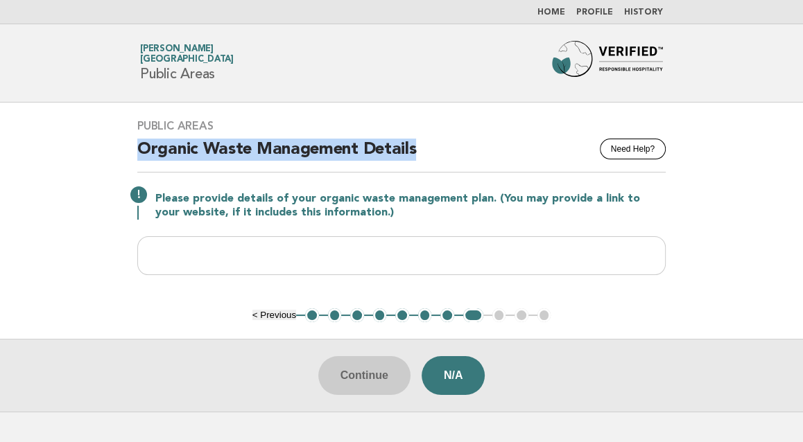
drag, startPoint x: 130, startPoint y: 147, endPoint x: 428, endPoint y: 149, distance: 298.1
click at [428, 149] on div "Public Areas Need Help? Organic Waste Management Details Please provide details…" at bounding box center [401, 206] width 561 height 206
copy h2 "Organic Waste Management Details"
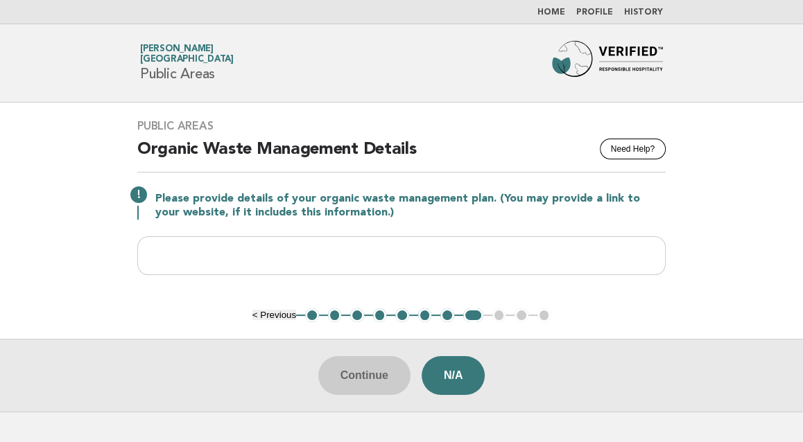
click at [69, 226] on main "Public Areas Need Help? Organic Waste Management Details Please provide details…" at bounding box center [401, 257] width 803 height 309
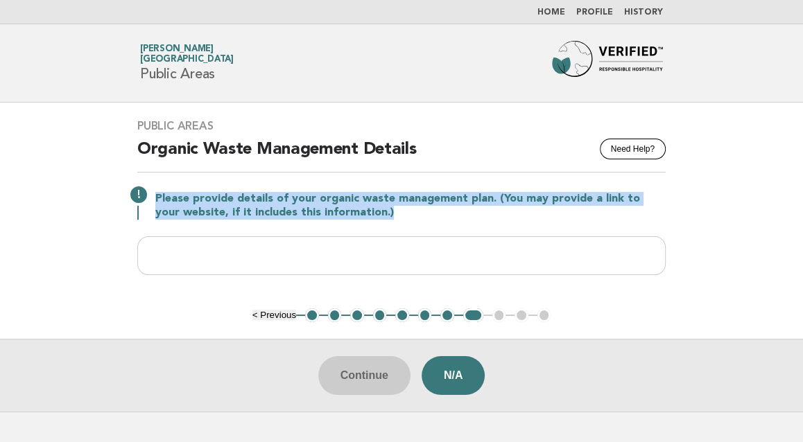
drag, startPoint x: 152, startPoint y: 199, endPoint x: 363, endPoint y: 218, distance: 211.6
click at [363, 218] on div "Please provide details of your organic waste management plan. (You may provide …" at bounding box center [401, 204] width 528 height 30
copy p "Please provide details of your organic waste management plan. (You may provide …"
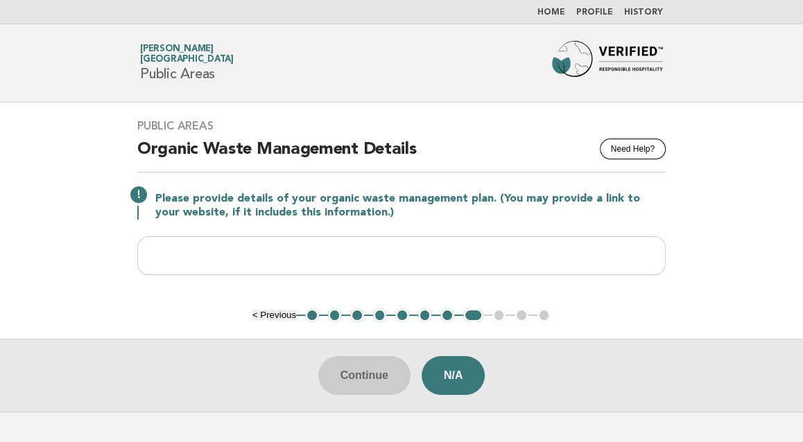
click at [48, 242] on main "Public Areas Need Help? Organic Waste Management Details Please provide details…" at bounding box center [401, 257] width 803 height 309
click at [473, 359] on button "N/A" at bounding box center [453, 375] width 64 height 39
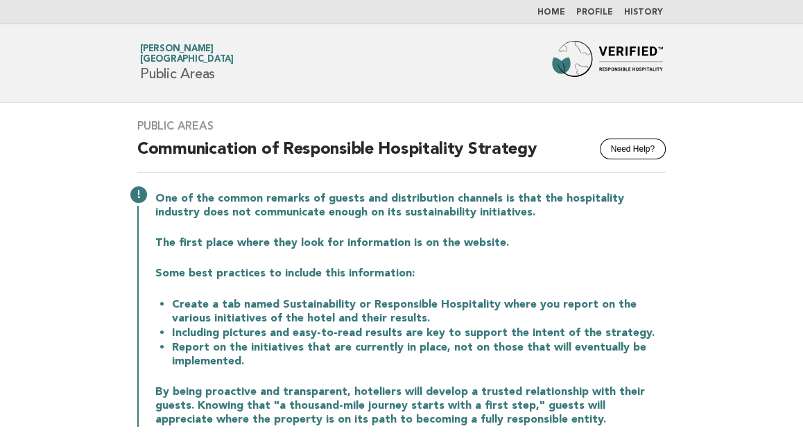
click at [33, 163] on main "Public Areas Need Help? Communication of Responsible Hospitality Strategy One o…" at bounding box center [401, 364] width 803 height 522
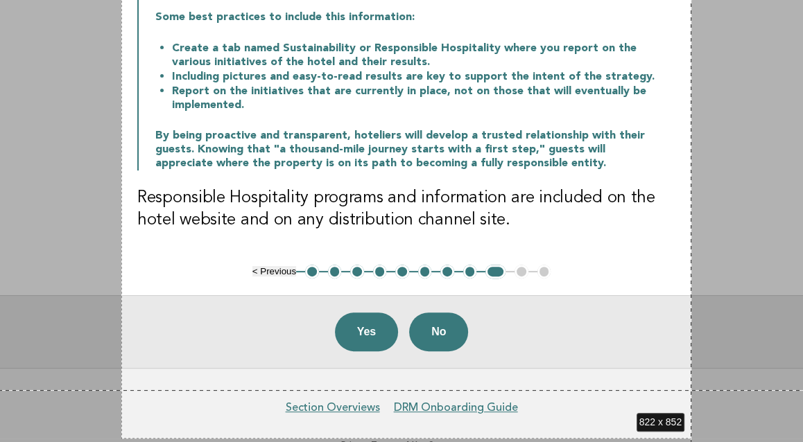
scroll to position [304, 0]
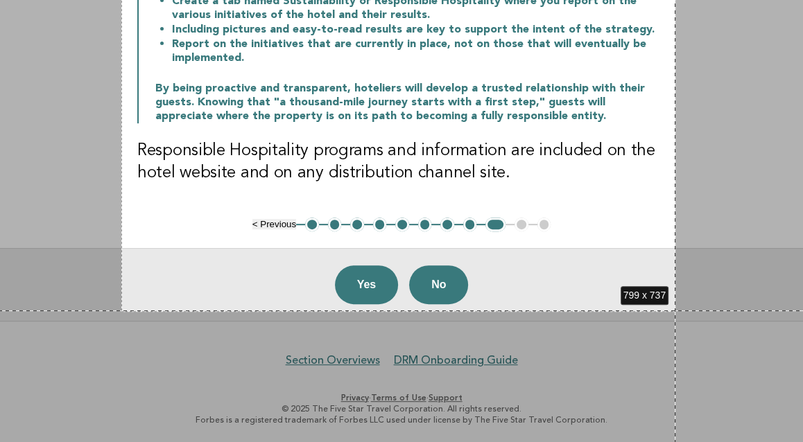
drag, startPoint x: 121, startPoint y: 105, endPoint x: 675, endPoint y: 311, distance: 590.8
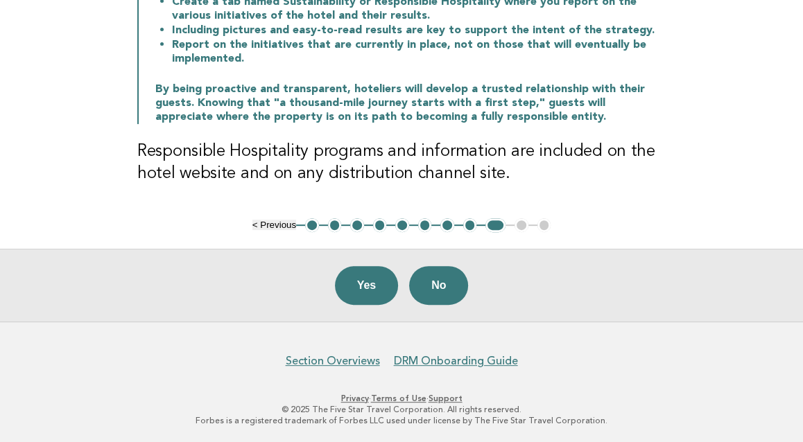
scroll to position [0, 0]
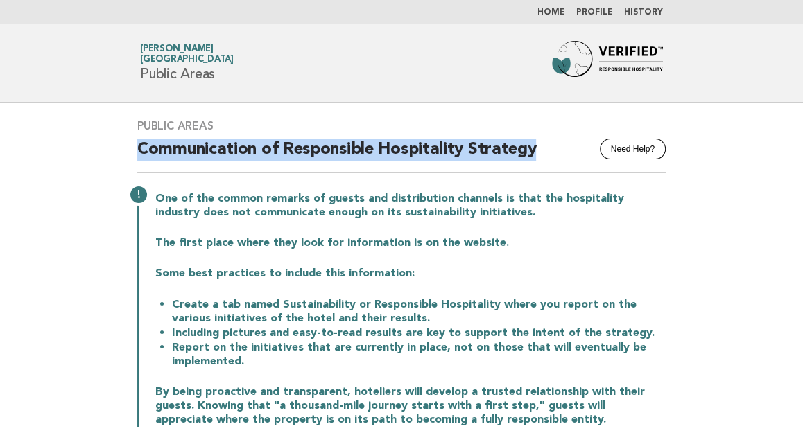
drag, startPoint x: 136, startPoint y: 149, endPoint x: 547, endPoint y: 151, distance: 411.0
click at [547, 151] on div "Public Areas Need Help? Communication of Responsible Hospitality Strategy One o…" at bounding box center [401, 312] width 561 height 419
copy h2 "Communication of Responsible Hospitality Strategy"
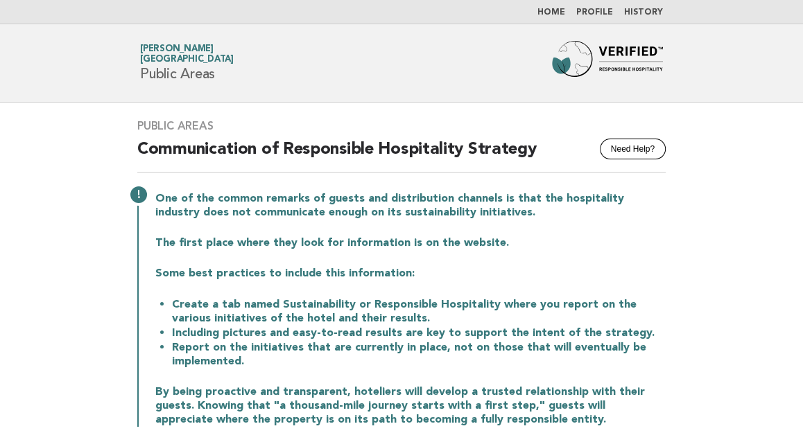
click at [44, 198] on main "Public Areas Need Help? Communication of Responsible Hospitality Strategy One o…" at bounding box center [401, 364] width 803 height 522
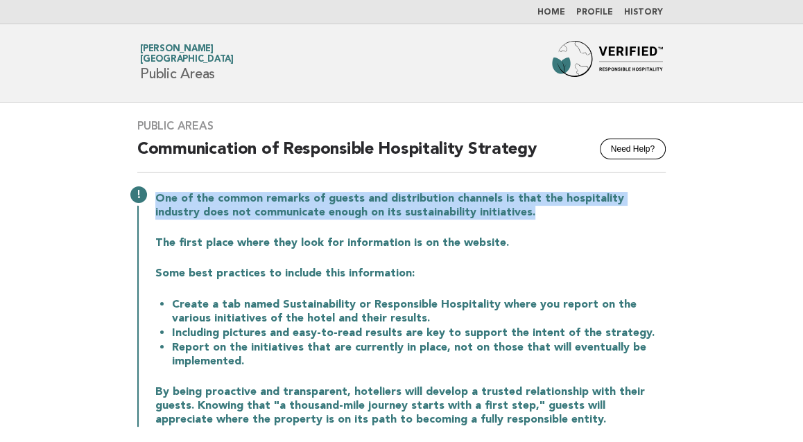
drag, startPoint x: 156, startPoint y: 195, endPoint x: 477, endPoint y: 218, distance: 321.8
click at [477, 218] on p "One of the common remarks of guests and distribution channels is that the hospi…" at bounding box center [410, 206] width 510 height 28
copy p "One of the common remarks of guests and distribution channels is that the hospi…"
click at [62, 207] on main "Public Areas Need Help? Communication of Responsible Hospitality Strategy One o…" at bounding box center [401, 364] width 803 height 522
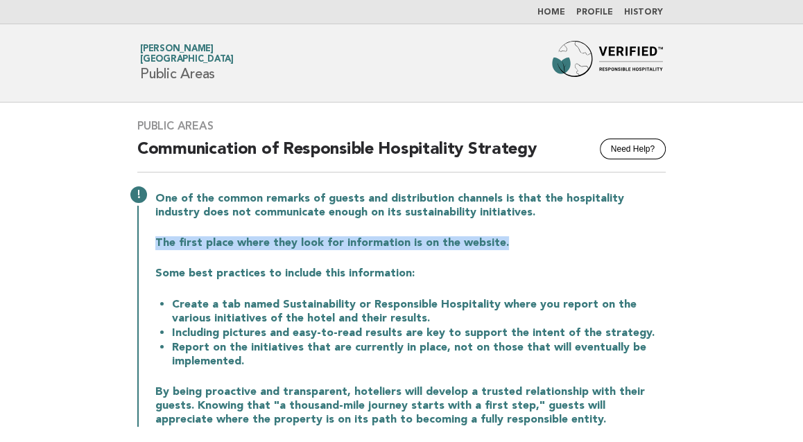
drag, startPoint x: 154, startPoint y: 238, endPoint x: 542, endPoint y: 238, distance: 388.2
click at [542, 238] on p "The first place where they look for information is on the website." at bounding box center [410, 243] width 510 height 14
copy p "The first place where they look for information is on the website."
click at [68, 237] on main "Public Areas Need Help? Communication of Responsible Hospitality Strategy One o…" at bounding box center [401, 364] width 803 height 522
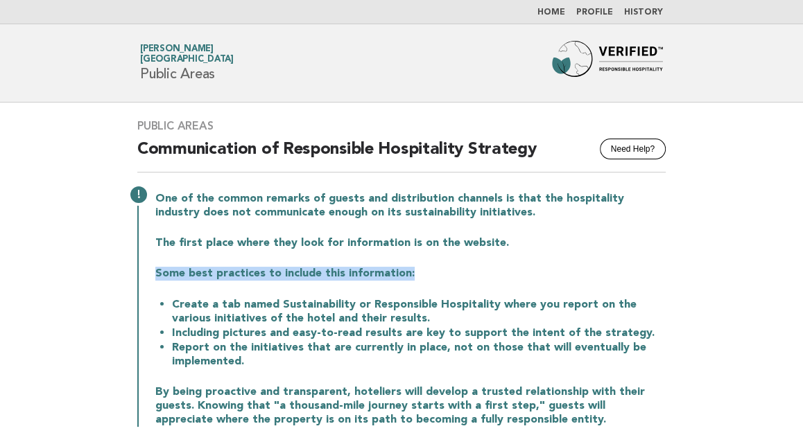
drag, startPoint x: 153, startPoint y: 270, endPoint x: 417, endPoint y: 270, distance: 264.1
click at [417, 270] on div "One of the common remarks of guests and distribution channels is that the hospi…" at bounding box center [401, 308] width 528 height 238
copy p "Some best practices to include this information:"
click at [87, 252] on main "Public Areas Need Help? Communication of Responsible Hospitality Strategy One o…" at bounding box center [401, 364] width 803 height 522
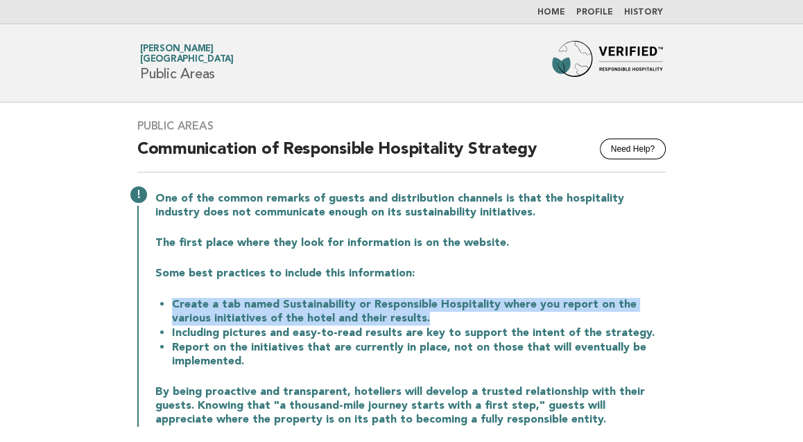
drag, startPoint x: 172, startPoint y: 302, endPoint x: 685, endPoint y: 315, distance: 513.1
click at [685, 315] on main "Public Areas Need Help? Communication of Responsible Hospitality Strategy One o…" at bounding box center [401, 364] width 803 height 522
copy li "Create a tab named Sustainability or Responsible Hospitality where you report o…"
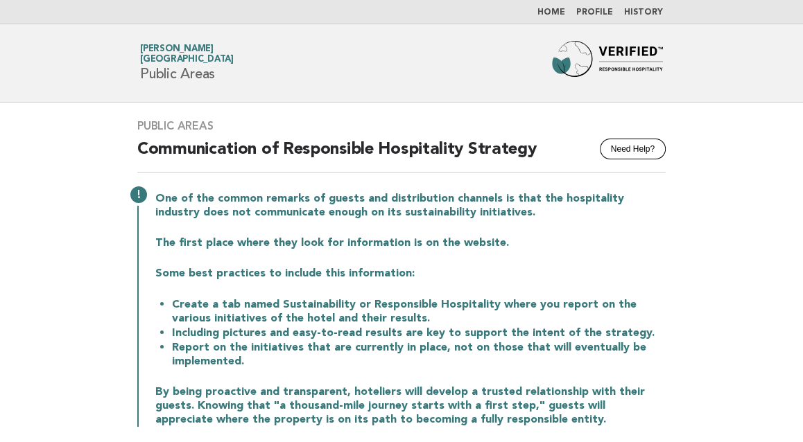
drag, startPoint x: 85, startPoint y: 261, endPoint x: 123, endPoint y: 259, distance: 38.2
click at [85, 261] on main "Public Areas Need Help? Communication of Responsible Hospitality Strategy One o…" at bounding box center [401, 364] width 803 height 522
click at [174, 334] on li "Including pictures and easy-to-read results are key to support the intent of th…" at bounding box center [419, 333] width 494 height 15
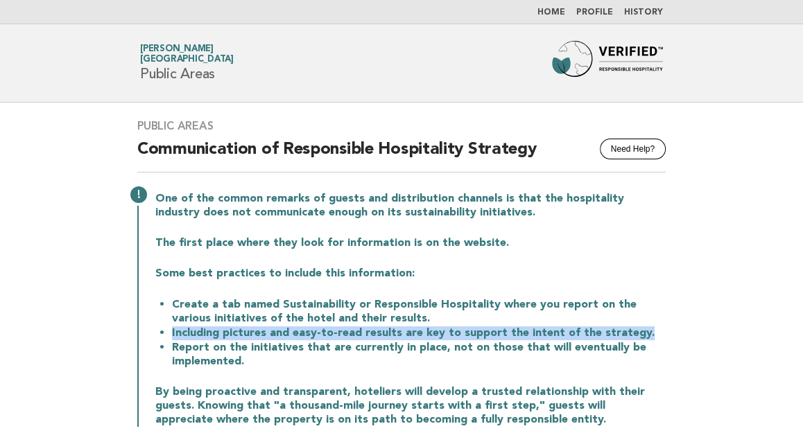
drag, startPoint x: 171, startPoint y: 333, endPoint x: 735, endPoint y: 333, distance: 563.5
click at [735, 333] on main "Public Areas Need Help? Communication of Responsible Hospitality Strategy One o…" at bounding box center [401, 364] width 803 height 522
copy li "Including pictures and easy-to-read results are key to support the intent of th…"
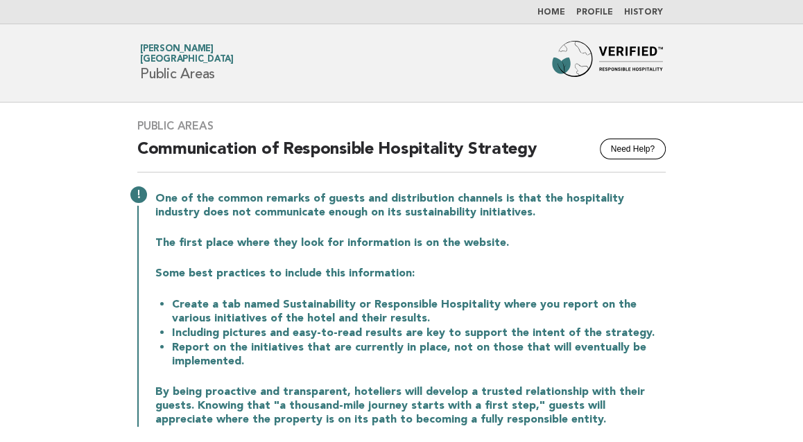
drag, startPoint x: 35, startPoint y: 224, endPoint x: 116, endPoint y: 232, distance: 82.2
click at [35, 224] on main "Public Areas Need Help? Communication of Responsible Hospitality Strategy One o…" at bounding box center [401, 364] width 803 height 522
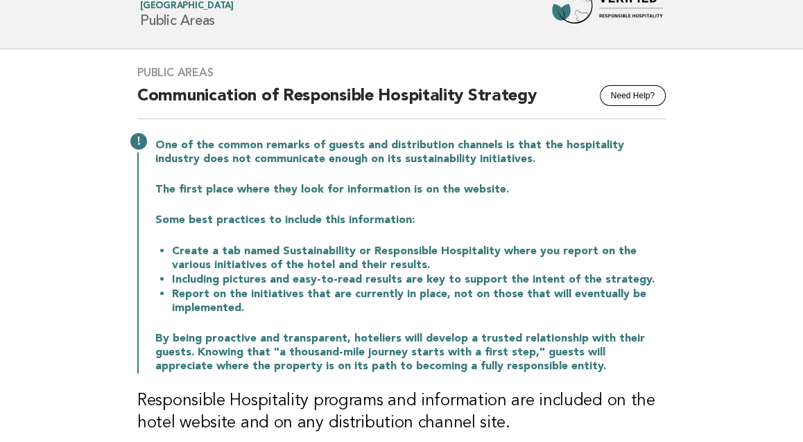
scroll to position [77, 0]
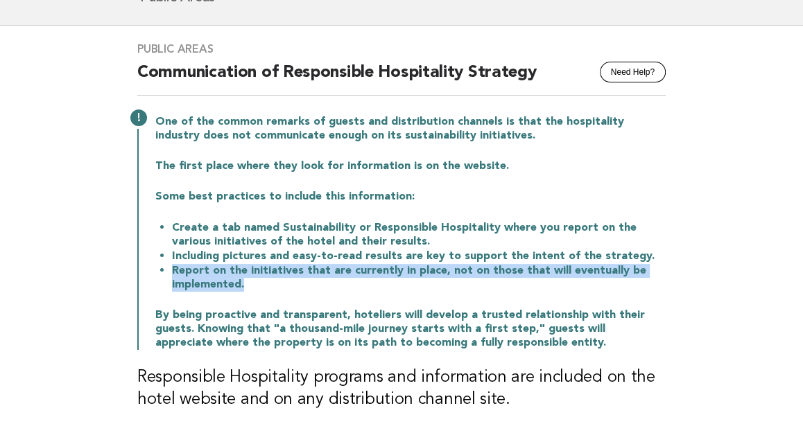
drag, startPoint x: 173, startPoint y: 272, endPoint x: 253, endPoint y: 290, distance: 82.4
click at [253, 290] on li "Report on the initiatives that are currently in place, not on those that will e…" at bounding box center [419, 277] width 494 height 28
copy li "Report on the initiatives that are currently in place, not on those that will e…"
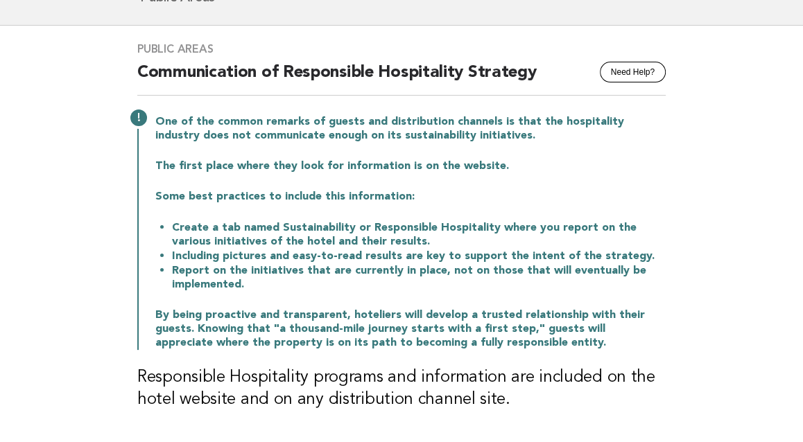
click at [80, 251] on main "Public Areas Need Help? Communication of Responsible Hospitality Strategy One o…" at bounding box center [401, 287] width 803 height 522
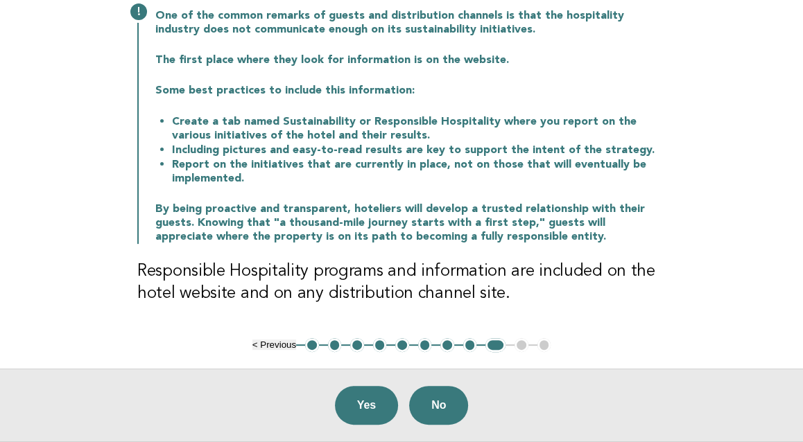
scroll to position [231, 0]
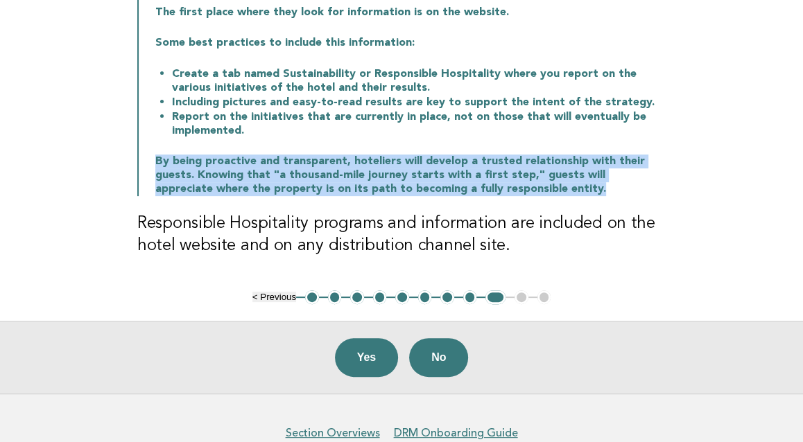
drag, startPoint x: 157, startPoint y: 160, endPoint x: 576, endPoint y: 186, distance: 420.1
click at [576, 186] on p "By being proactive and transparent, hoteliers will develop a trusted relationsh…" at bounding box center [410, 176] width 510 height 42
copy p "By being proactive and transparent, hoteliers will develop a trusted relationsh…"
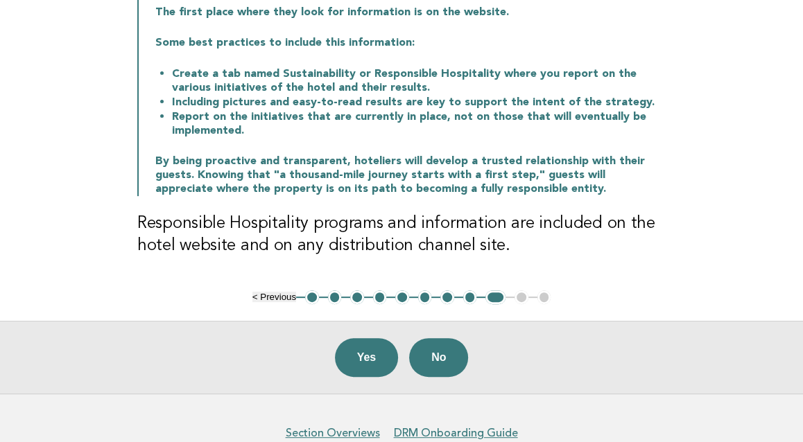
drag, startPoint x: 96, startPoint y: 258, endPoint x: 116, endPoint y: 252, distance: 21.5
click at [96, 258] on main "Public Areas Need Help? Communication of Responsible Hospitality Strategy One o…" at bounding box center [401, 133] width 803 height 522
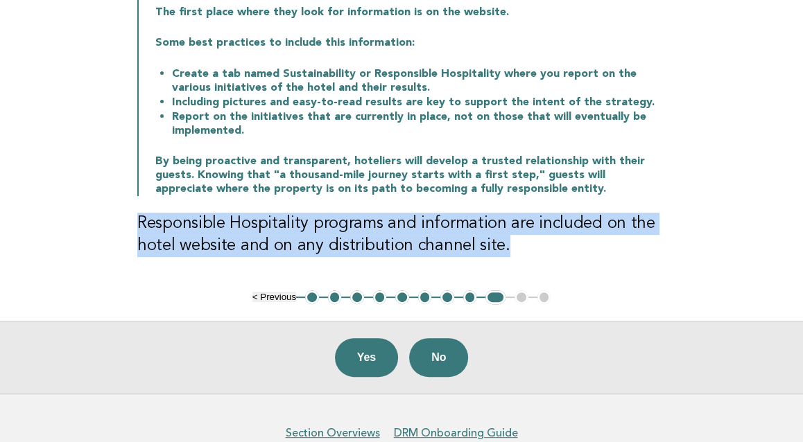
drag, startPoint x: 135, startPoint y: 220, endPoint x: 518, endPoint y: 245, distance: 384.2
click at [518, 245] on div "Public Areas Need Help? Communication of Responsible Hospitality Strategy One o…" at bounding box center [401, 81] width 561 height 419
click at [69, 242] on main "Public Areas Need Help? Communication of Responsible Hospitality Strategy One o…" at bounding box center [401, 133] width 803 height 522
drag, startPoint x: 132, startPoint y: 222, endPoint x: 521, endPoint y: 245, distance: 388.8
click at [521, 245] on div "Public Areas Need Help? Communication of Responsible Hospitality Strategy One o…" at bounding box center [401, 81] width 561 height 419
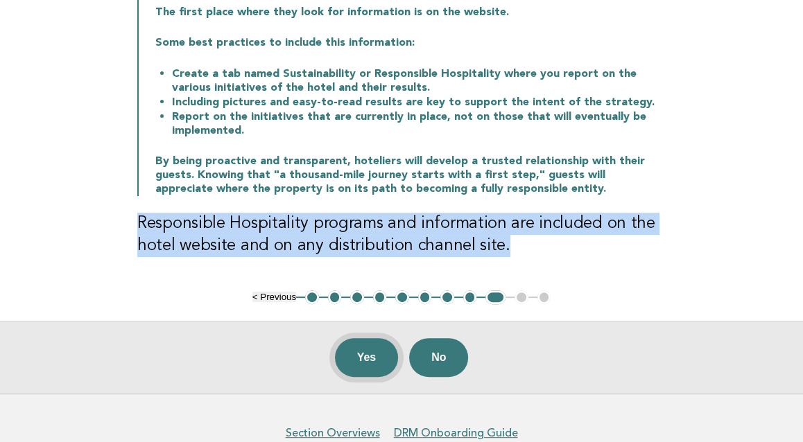
click at [351, 353] on button "Yes" at bounding box center [367, 357] width 64 height 39
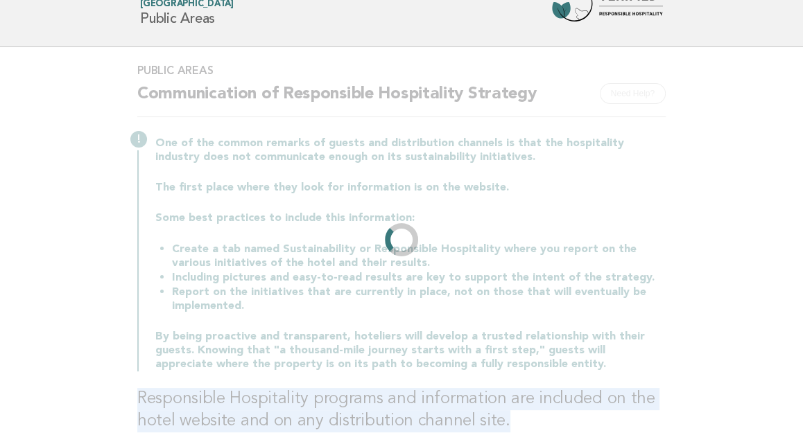
scroll to position [0, 0]
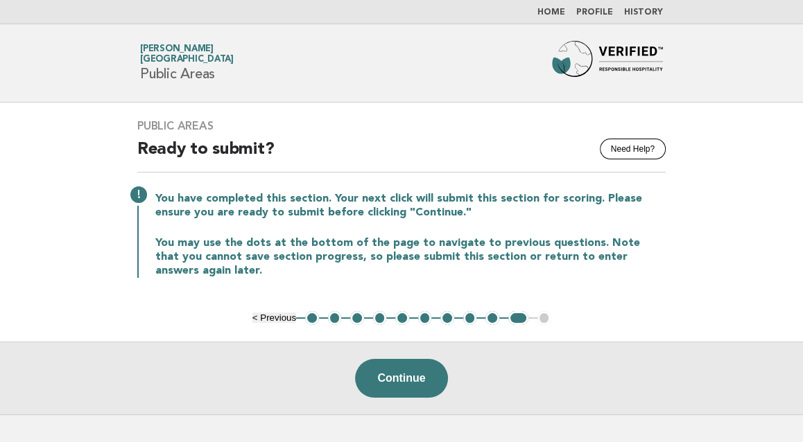
drag, startPoint x: 42, startPoint y: 150, endPoint x: 58, endPoint y: 148, distance: 16.0
click at [42, 150] on main "Public Areas Need Help? Ready to submit? You have completed this section. Your …" at bounding box center [401, 259] width 803 height 312
click at [85, 140] on main "Public Areas Need Help? Ready to submit? You have completed this section. Your …" at bounding box center [401, 259] width 803 height 312
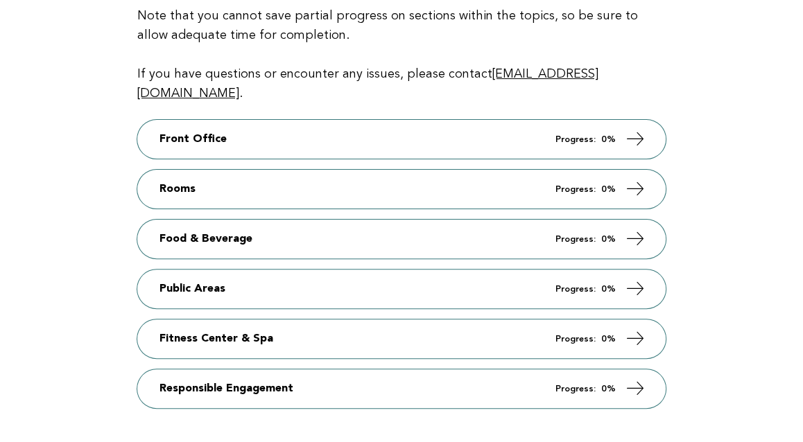
scroll to position [308, 0]
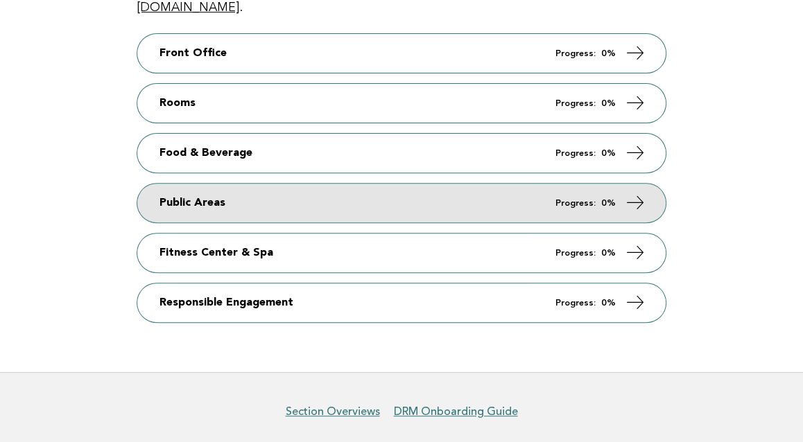
click at [374, 184] on link "Public Areas Progress: 0%" at bounding box center [401, 203] width 528 height 39
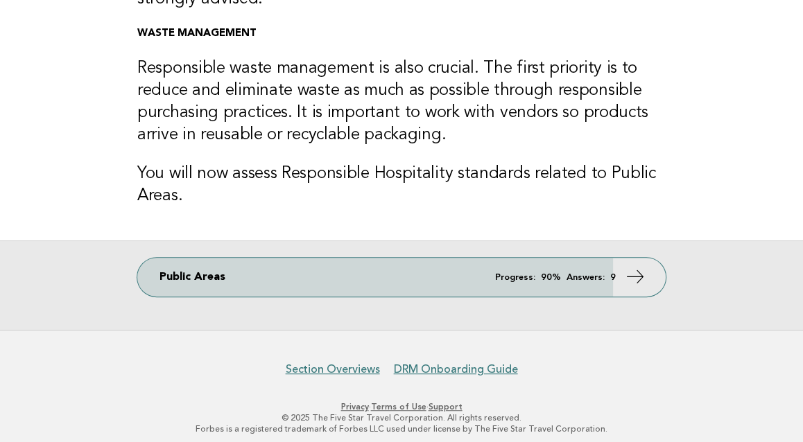
scroll to position [494, 0]
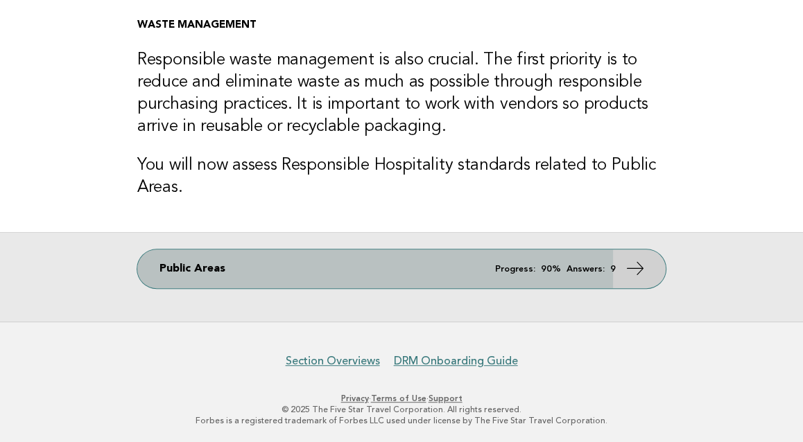
click at [438, 256] on link "Public Areas Progress: 90% Answers: 9" at bounding box center [401, 269] width 528 height 39
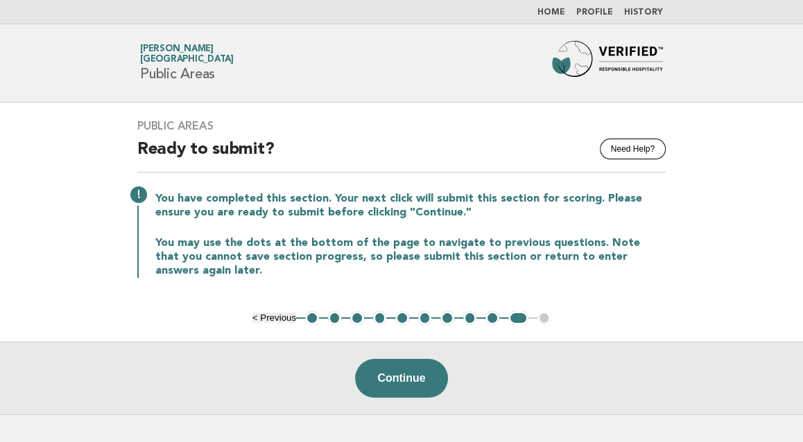
scroll to position [77, 0]
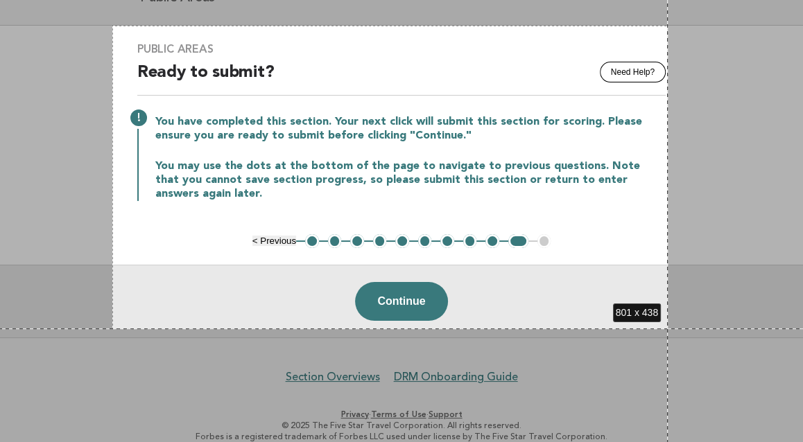
drag, startPoint x: 112, startPoint y: 26, endPoint x: 667, endPoint y: 329, distance: 632.4
